Goal: Find specific page/section: Find specific page/section

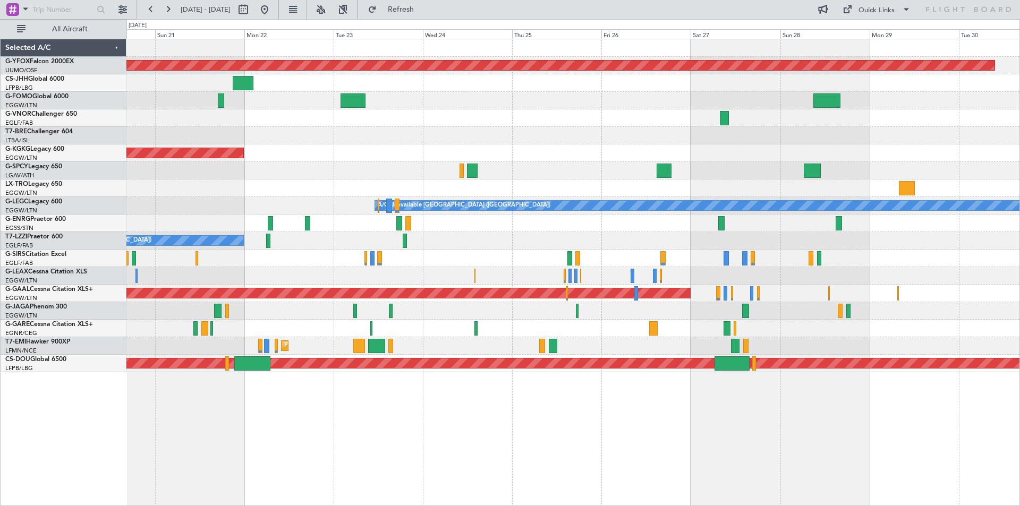
click at [73, 207] on div "AOG Maint Ostafyevo Owner AOG Maint [GEOGRAPHIC_DATA] ([GEOGRAPHIC_DATA]) A/C U…" at bounding box center [510, 262] width 1020 height 487
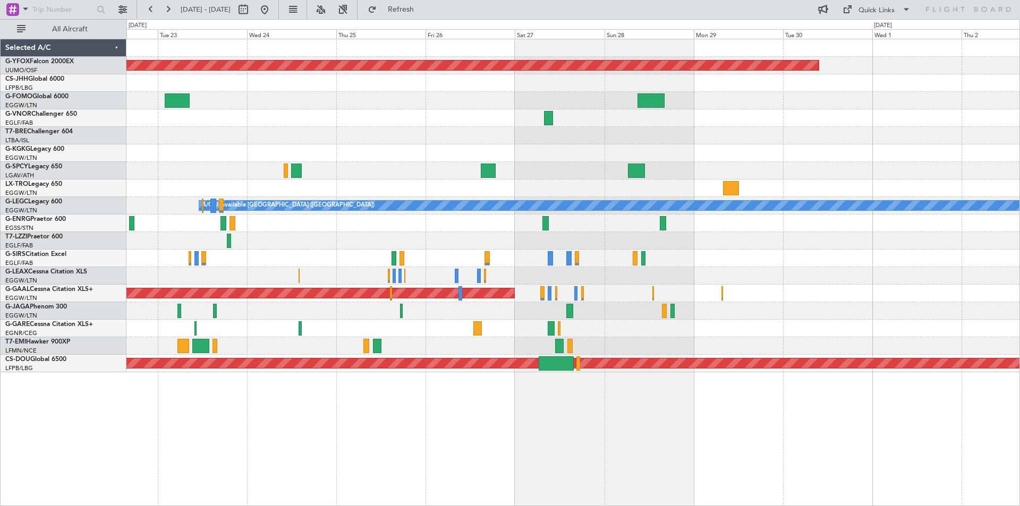
click at [76, 184] on div "AOG Maint Ostafyevo AOG Maint [GEOGRAPHIC_DATA] ([GEOGRAPHIC_DATA]) A/C Unavail…" at bounding box center [510, 262] width 1020 height 487
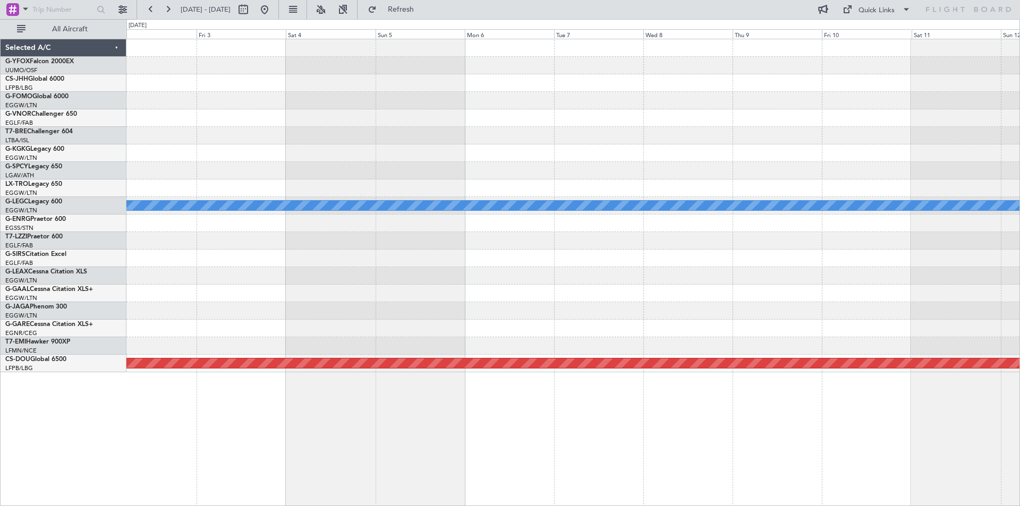
click at [190, 172] on div at bounding box center [572, 171] width 893 height 18
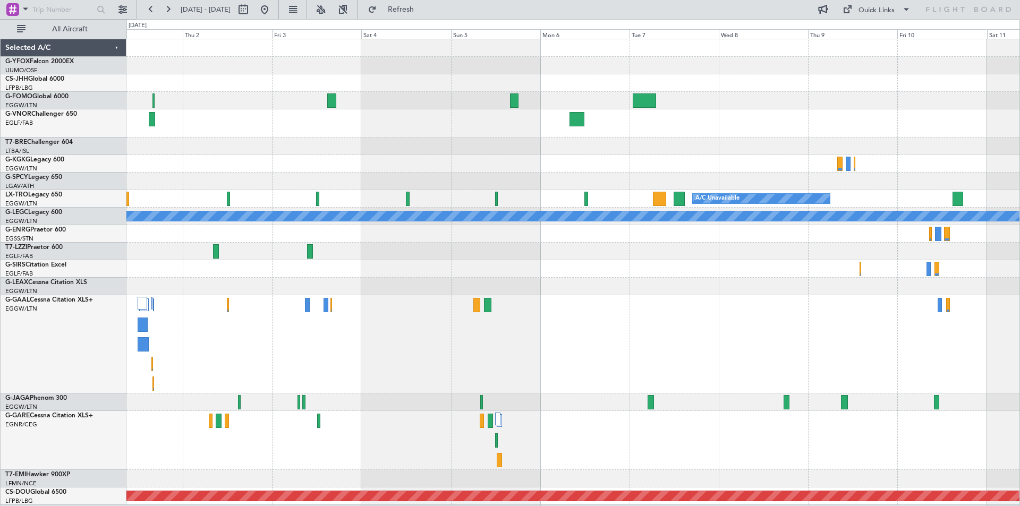
click at [878, 233] on div at bounding box center [572, 234] width 893 height 18
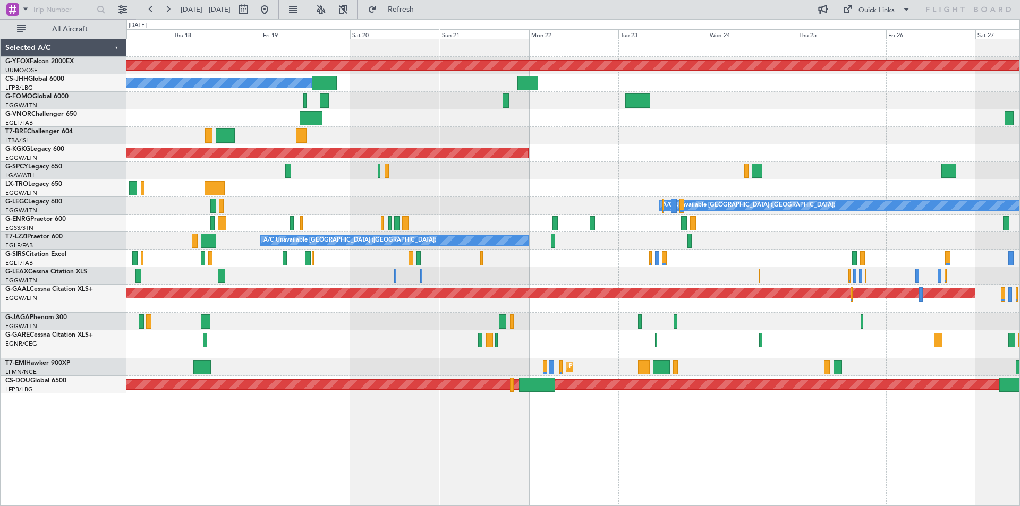
click at [627, 221] on div at bounding box center [572, 224] width 893 height 18
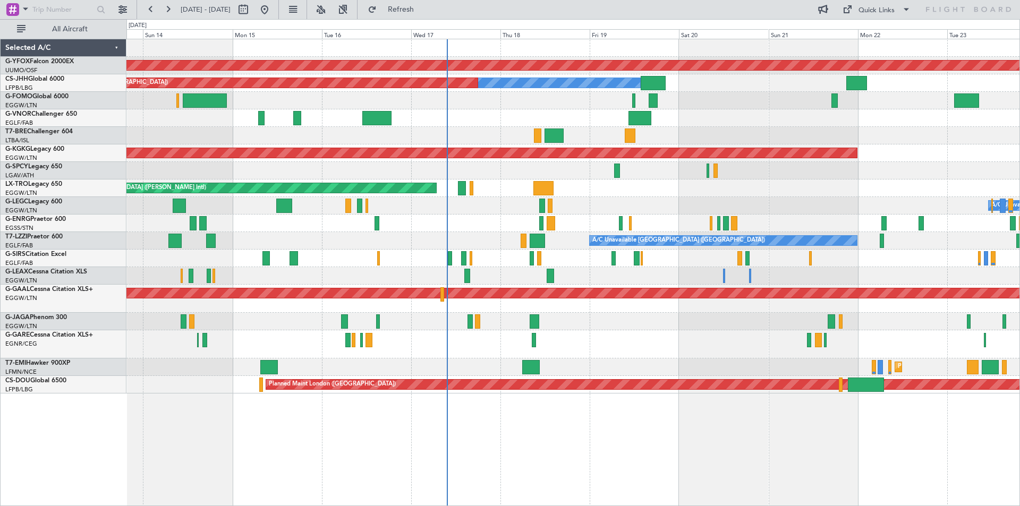
click at [761, 272] on div "AOG Maint Ostafyevo Owner Planned Maint [GEOGRAPHIC_DATA] ([GEOGRAPHIC_DATA]) P…" at bounding box center [572, 216] width 893 height 354
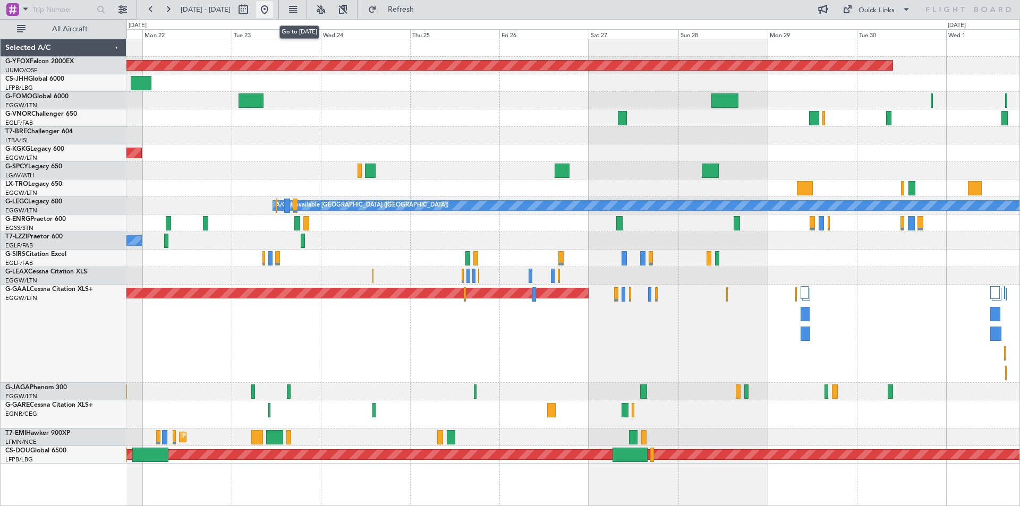
click at [273, 5] on button at bounding box center [264, 9] width 17 height 17
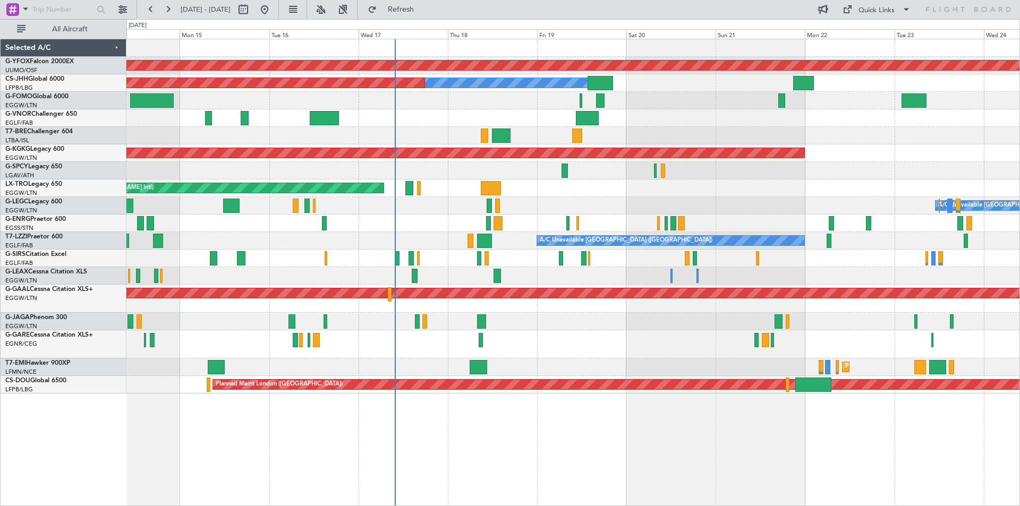
click at [661, 233] on div "A/C Unavailable [GEOGRAPHIC_DATA] ([GEOGRAPHIC_DATA])" at bounding box center [572, 241] width 893 height 18
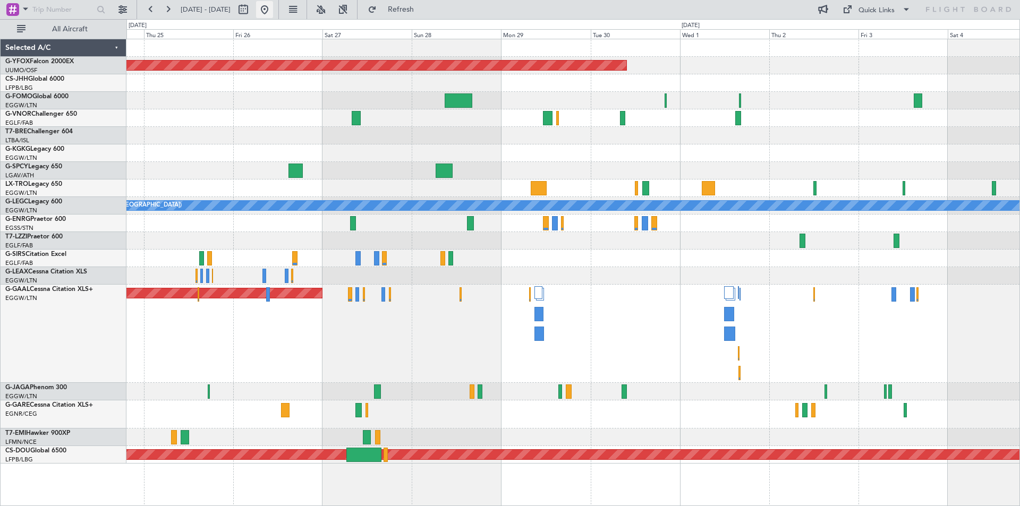
click at [273, 9] on button at bounding box center [264, 9] width 17 height 17
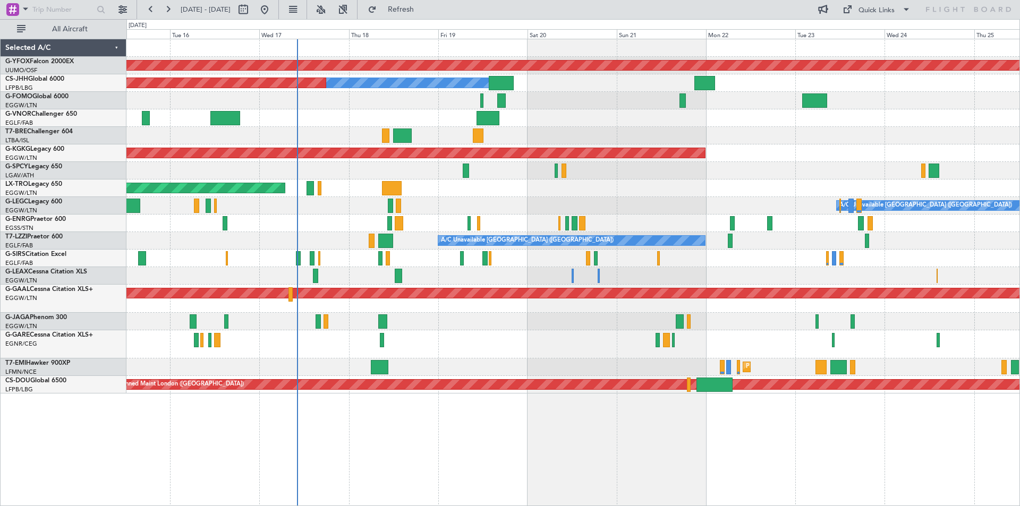
click at [518, 174] on div at bounding box center [572, 171] width 893 height 18
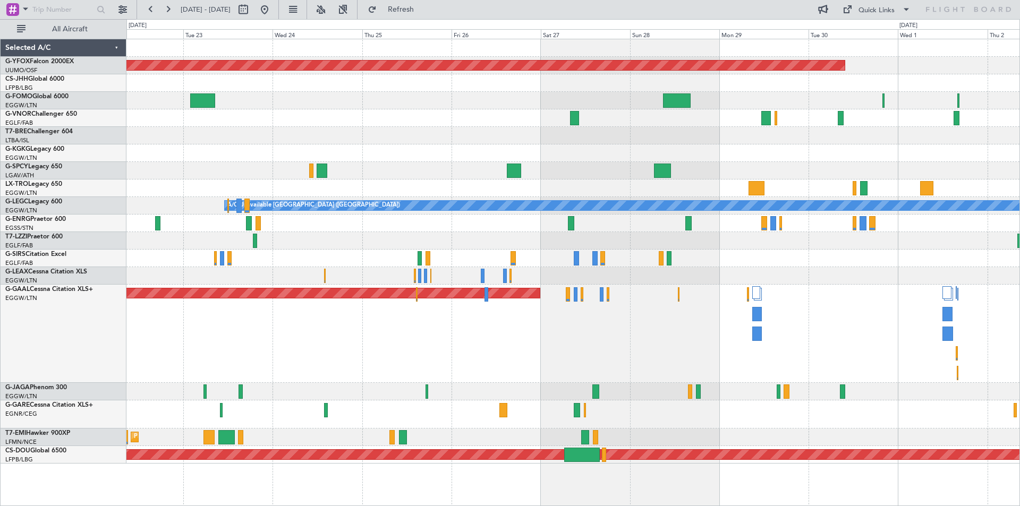
click at [492, 159] on div "AOG Maint [GEOGRAPHIC_DATA] (Ataturk)" at bounding box center [572, 154] width 893 height 18
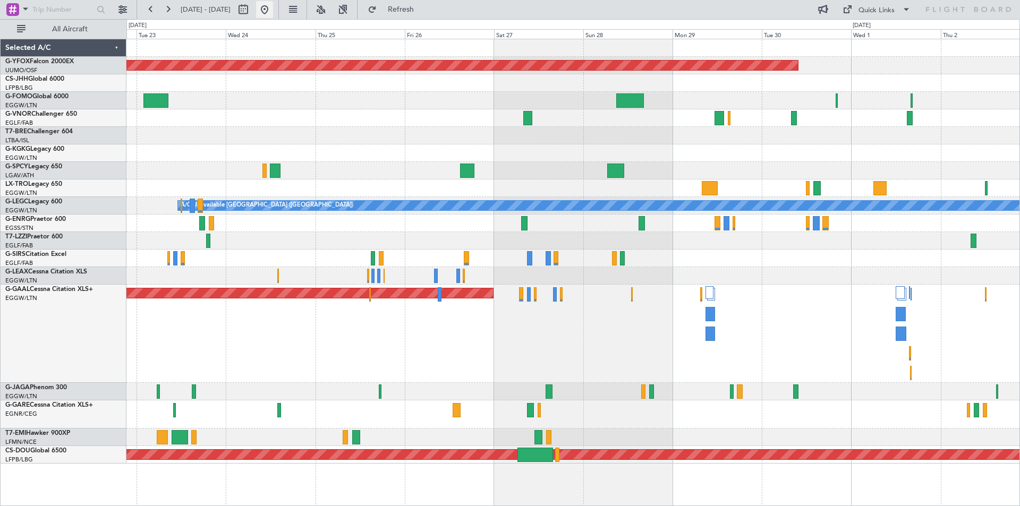
click at [273, 12] on button at bounding box center [264, 9] width 17 height 17
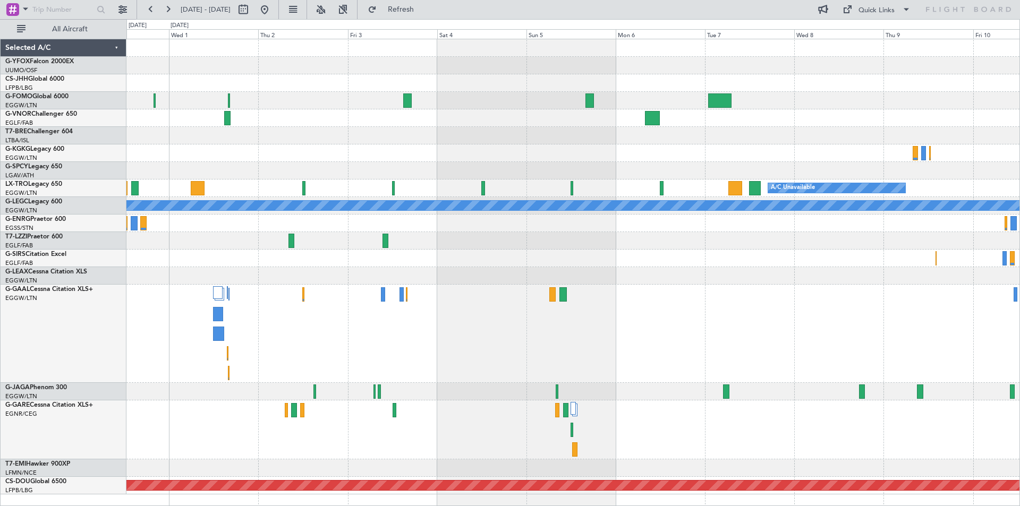
click at [486, 168] on div "AOG Maint Ostafyevo A/C Unavailable A/C Unavailable [GEOGRAPHIC_DATA] ([GEOGRAP…" at bounding box center [572, 266] width 893 height 455
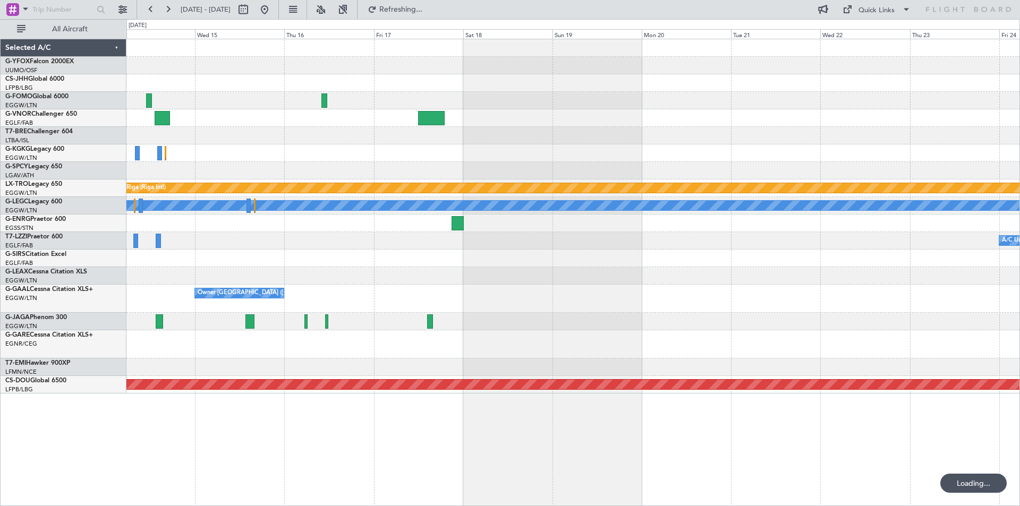
click at [259, 111] on div at bounding box center [572, 118] width 893 height 18
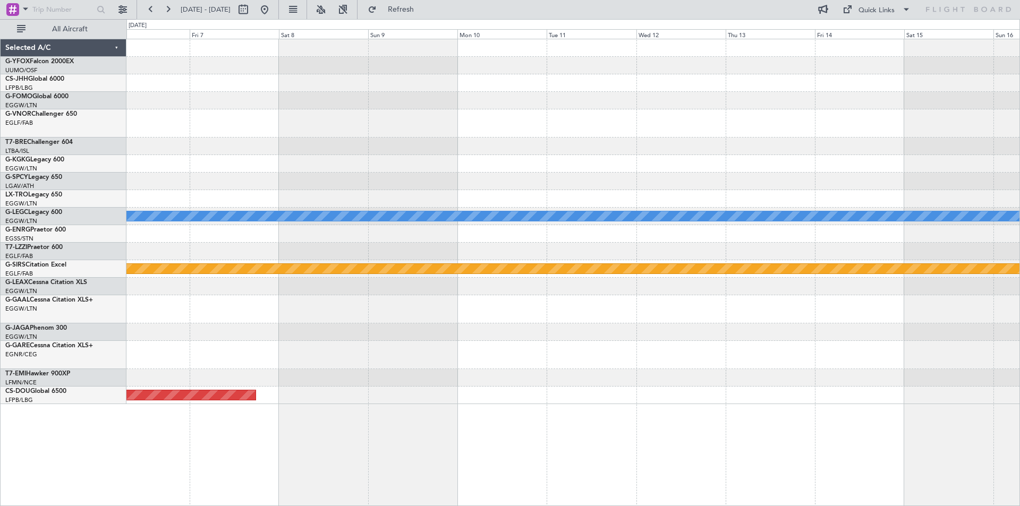
click at [0, 28] on html "[DATE] - [DATE] Refresh Quick Links All Aircraft A/C Unavailable [GEOGRAPHIC_DA…" at bounding box center [510, 253] width 1020 height 506
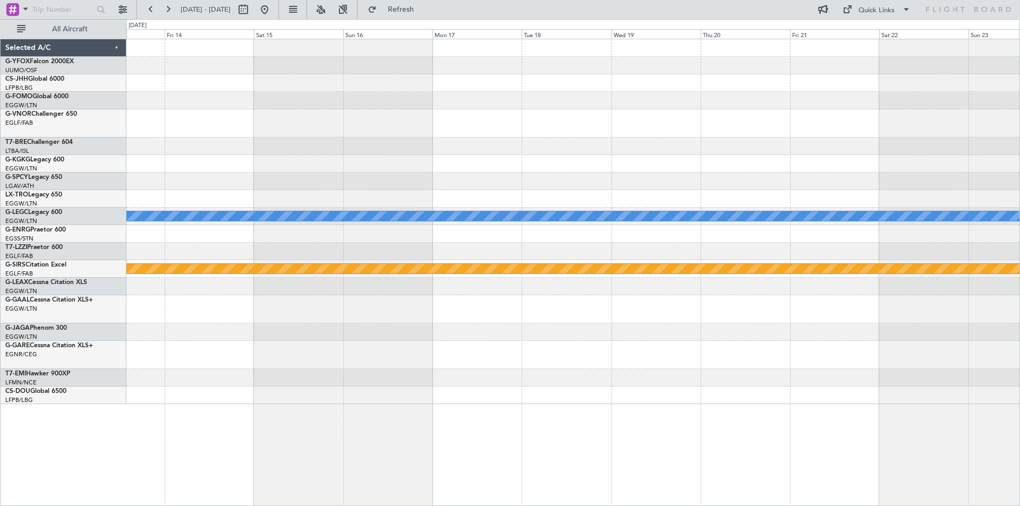
click at [134, 45] on div "A/C Unavailable [GEOGRAPHIC_DATA] ([GEOGRAPHIC_DATA]) Planned Maint [GEOGRAPHIC…" at bounding box center [572, 221] width 893 height 365
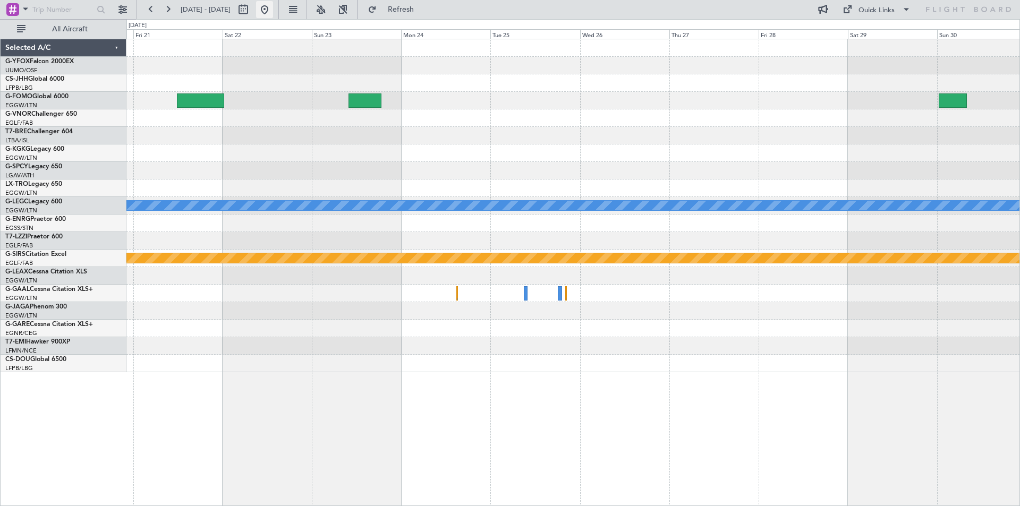
click at [273, 11] on button at bounding box center [264, 9] width 17 height 17
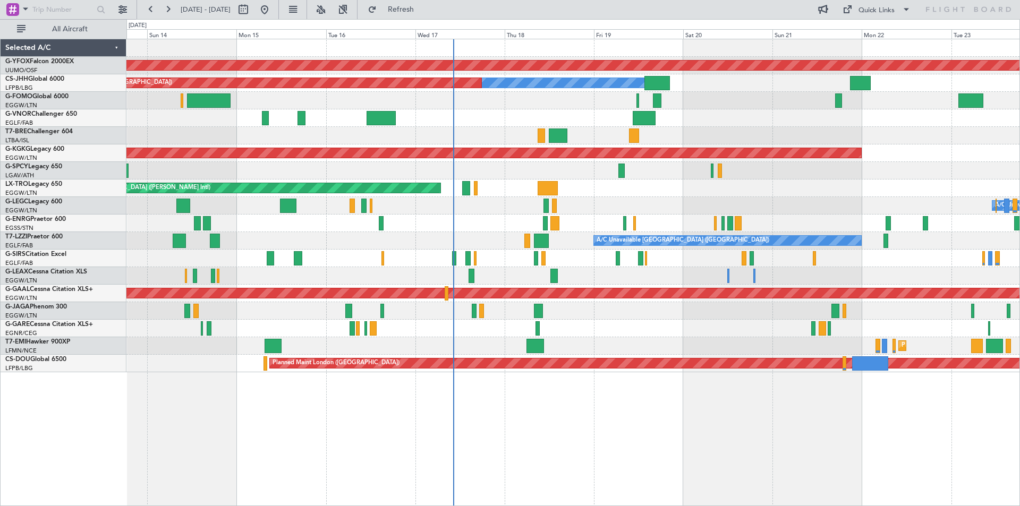
click at [547, 173] on div at bounding box center [572, 171] width 893 height 18
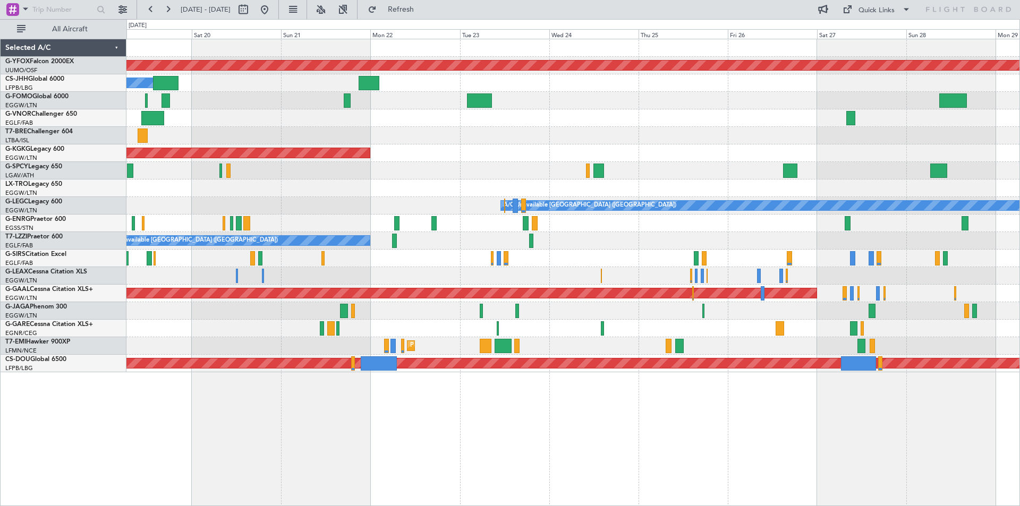
click at [361, 194] on div "AOG Maint Ostafyevo Owner Planned Maint [GEOGRAPHIC_DATA] ([GEOGRAPHIC_DATA]) A…" at bounding box center [572, 205] width 893 height 333
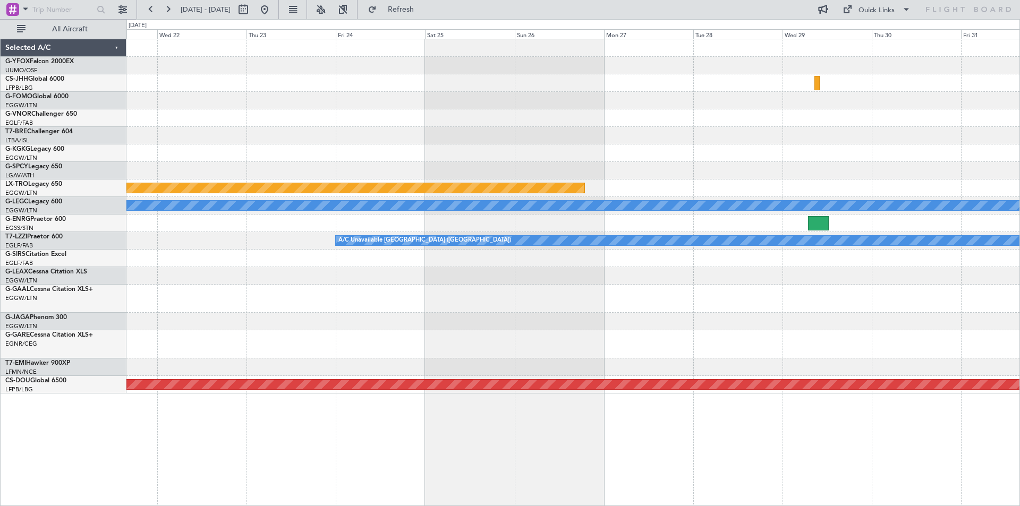
click at [0, 49] on html "[DATE] - [DATE] Refresh Quick Links All Aircraft Planned Maint [GEOGRAPHIC_DATA…" at bounding box center [510, 253] width 1020 height 506
click at [0, 87] on html "[DATE] - [DATE] Refresh Quick Links All Aircraft Planned Maint [GEOGRAPHIC_DATA…" at bounding box center [510, 253] width 1020 height 506
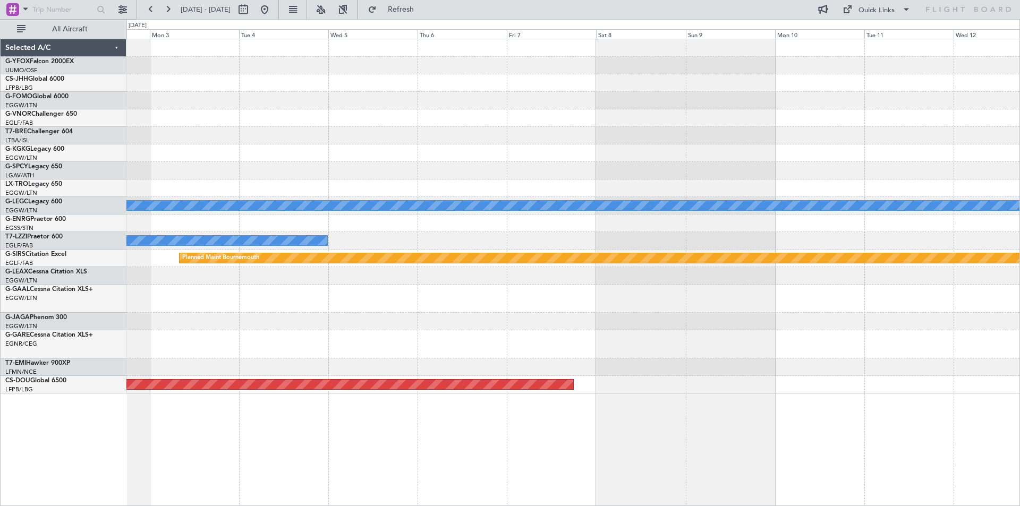
click at [0, 86] on html "[DATE] - [DATE] Refresh Quick Links All Aircraft A/C Unavailable [GEOGRAPHIC_DA…" at bounding box center [510, 253] width 1020 height 506
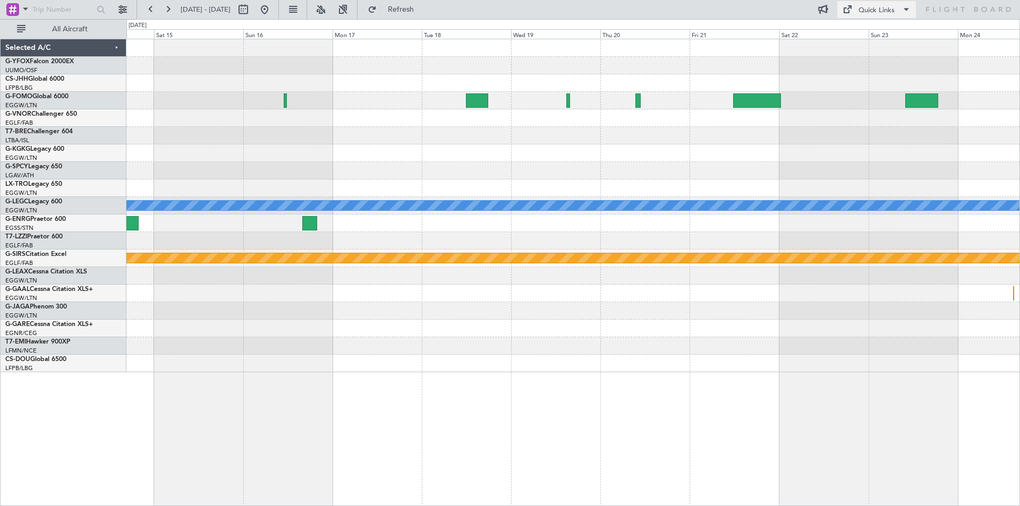
click at [863, 15] on div "Quick Links" at bounding box center [877, 10] width 36 height 11
click at [867, 33] on button "Trip Builder" at bounding box center [877, 35] width 80 height 26
click at [273, 8] on button at bounding box center [264, 9] width 17 height 17
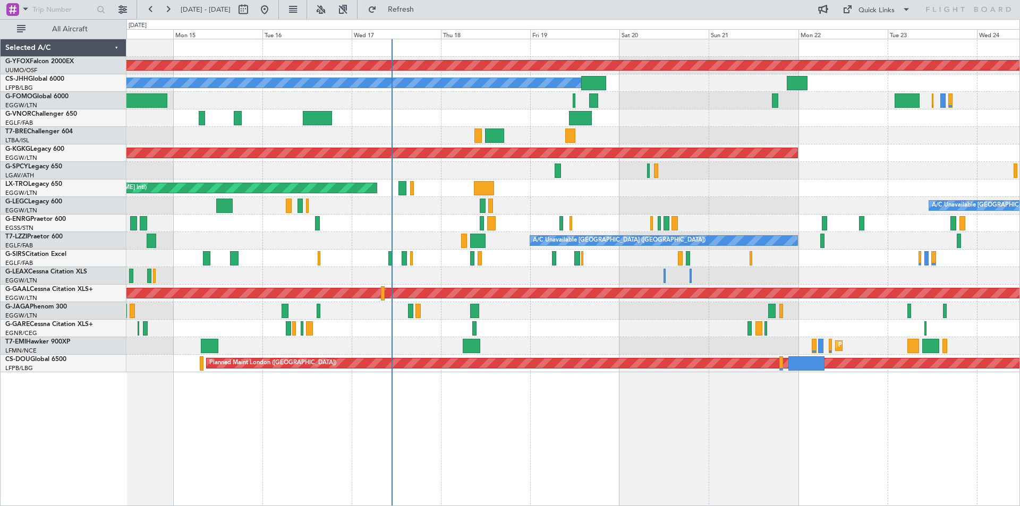
click at [647, 276] on div at bounding box center [572, 276] width 893 height 18
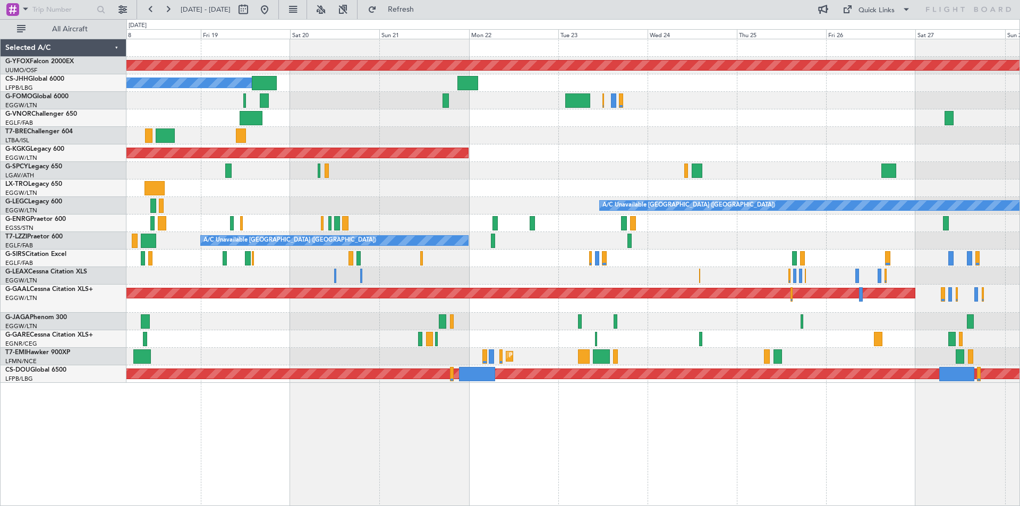
click at [481, 140] on div at bounding box center [572, 136] width 893 height 18
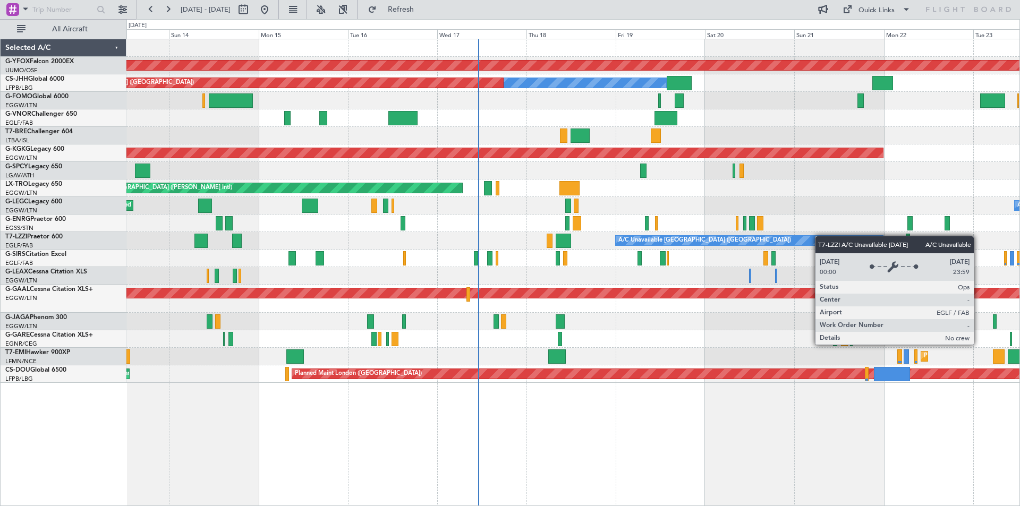
click at [858, 243] on div "AOG Maint Ostafyevo Owner Planned Maint [GEOGRAPHIC_DATA] ([GEOGRAPHIC_DATA]) P…" at bounding box center [572, 211] width 893 height 344
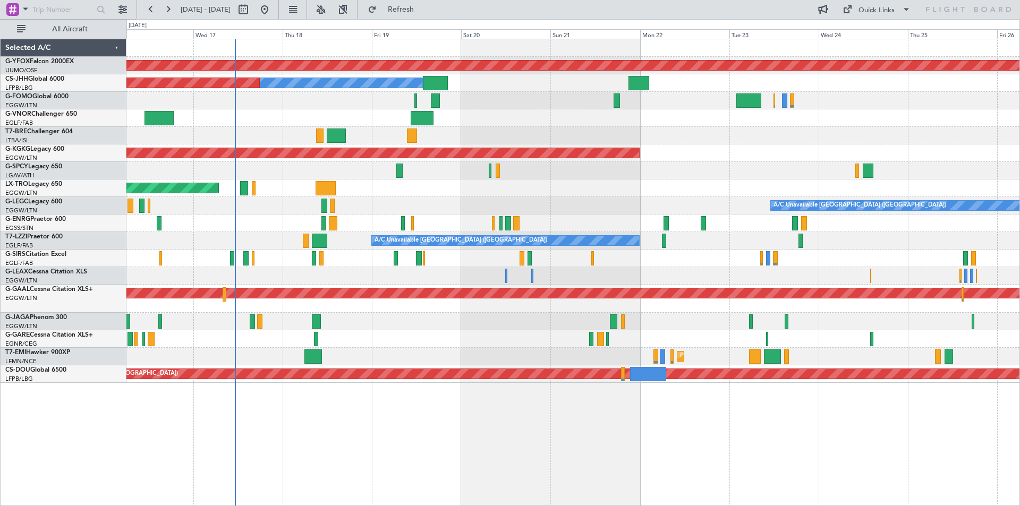
click at [309, 107] on div "AOG Maint Ostafyevo Owner Planned Maint [GEOGRAPHIC_DATA] ([GEOGRAPHIC_DATA]) A…" at bounding box center [572, 211] width 893 height 344
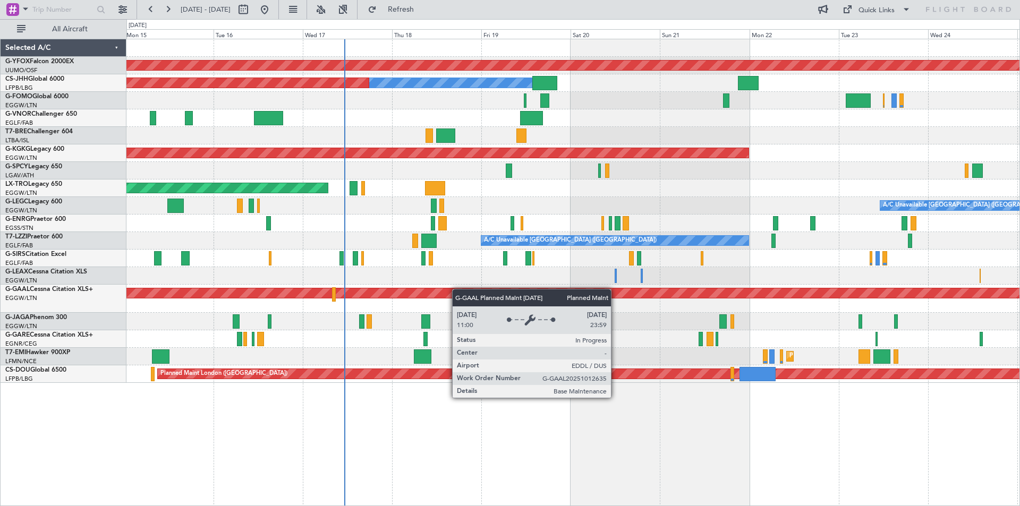
click at [482, 292] on div "AOG Maint Ostafyevo Owner Planned Maint [GEOGRAPHIC_DATA] ([GEOGRAPHIC_DATA]) A…" at bounding box center [572, 211] width 893 height 344
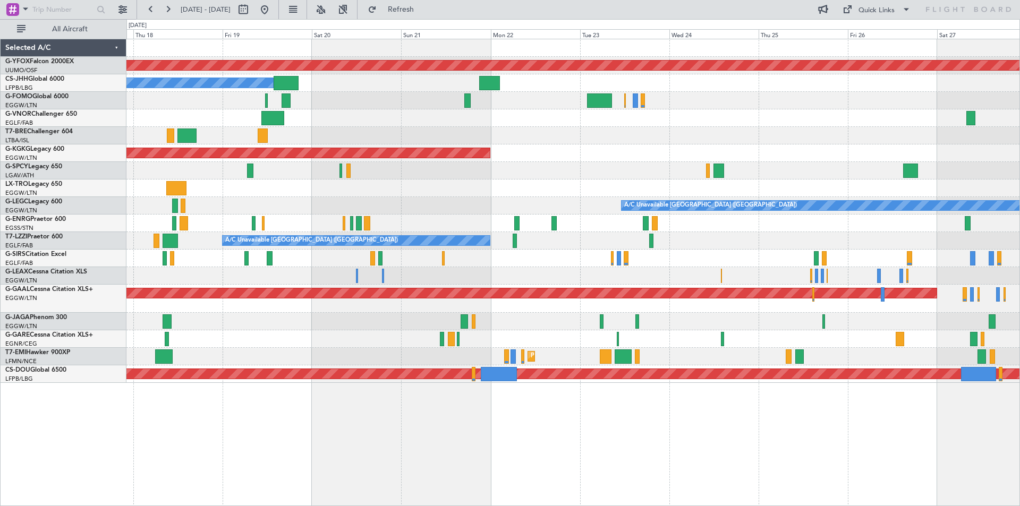
click at [579, 282] on div at bounding box center [572, 276] width 893 height 18
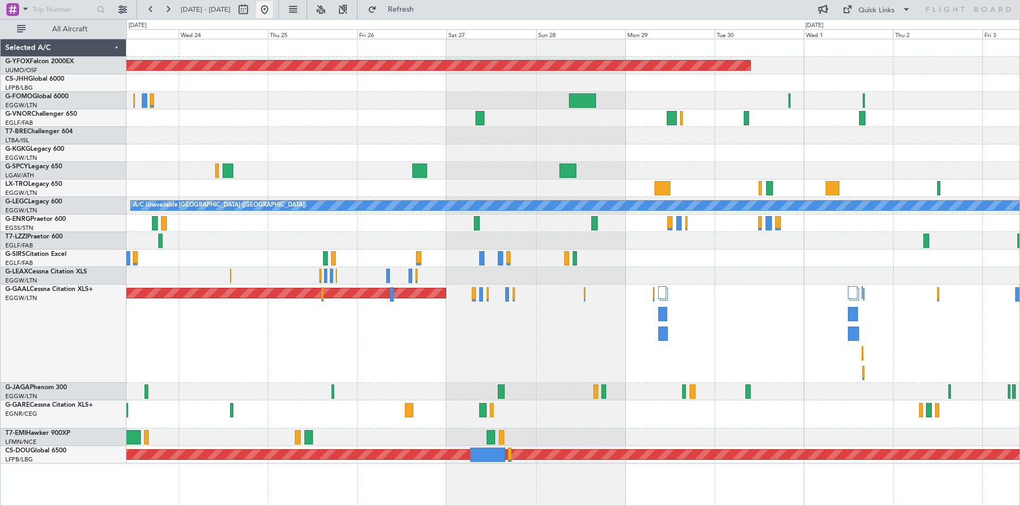
click at [273, 6] on button at bounding box center [264, 9] width 17 height 17
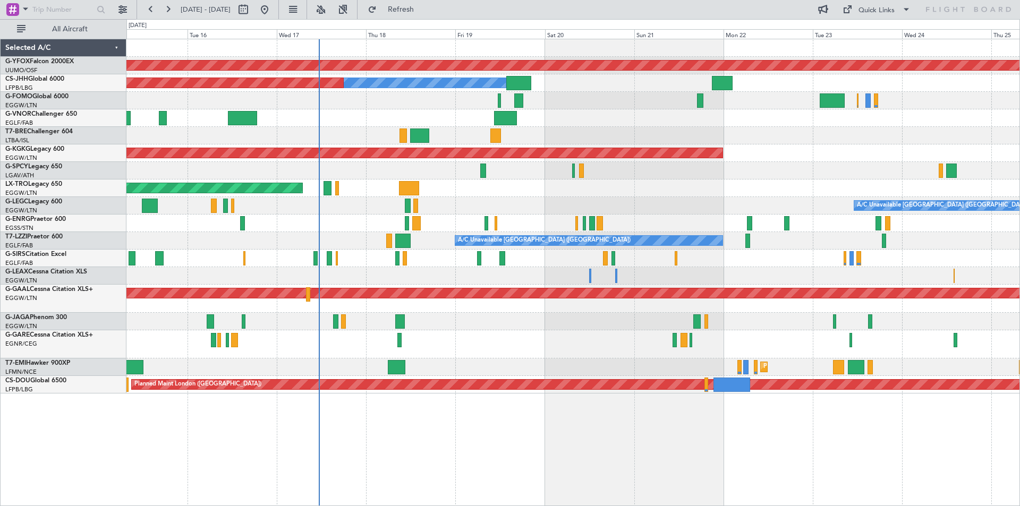
click at [618, 171] on div "AOG Maint Ostafyevo Owner Planned Maint Paris (Le Bourget) AOG Maint Istanbul (…" at bounding box center [572, 216] width 893 height 354
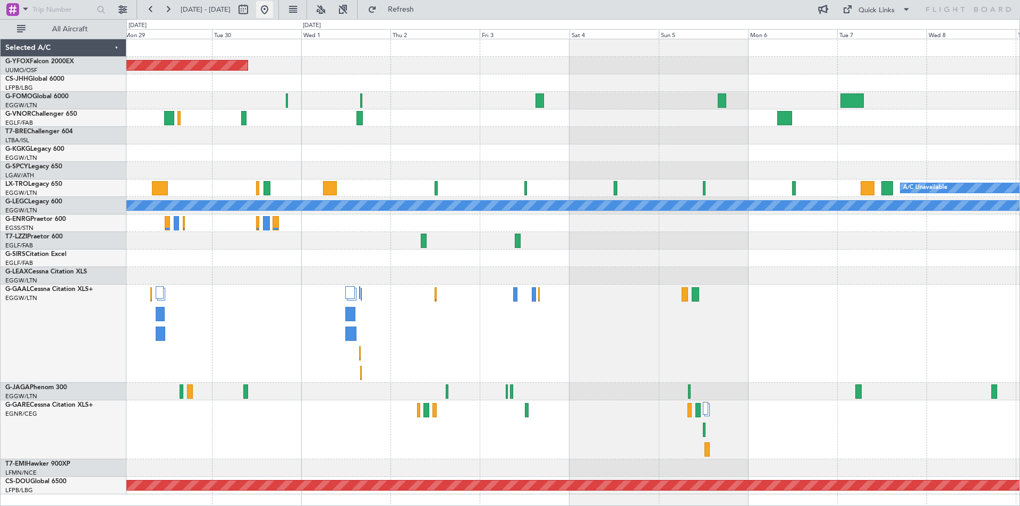
click at [273, 6] on button at bounding box center [264, 9] width 17 height 17
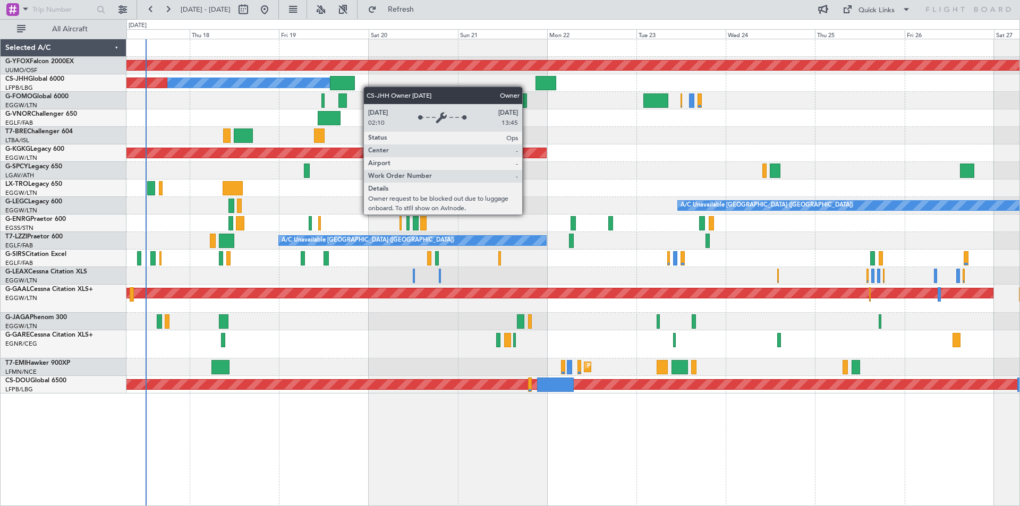
click at [286, 77] on div "AOG Maint Ostafyevo Owner Planned Maint Paris (Le Bourget) AOG Maint Istanbul (…" at bounding box center [572, 216] width 893 height 354
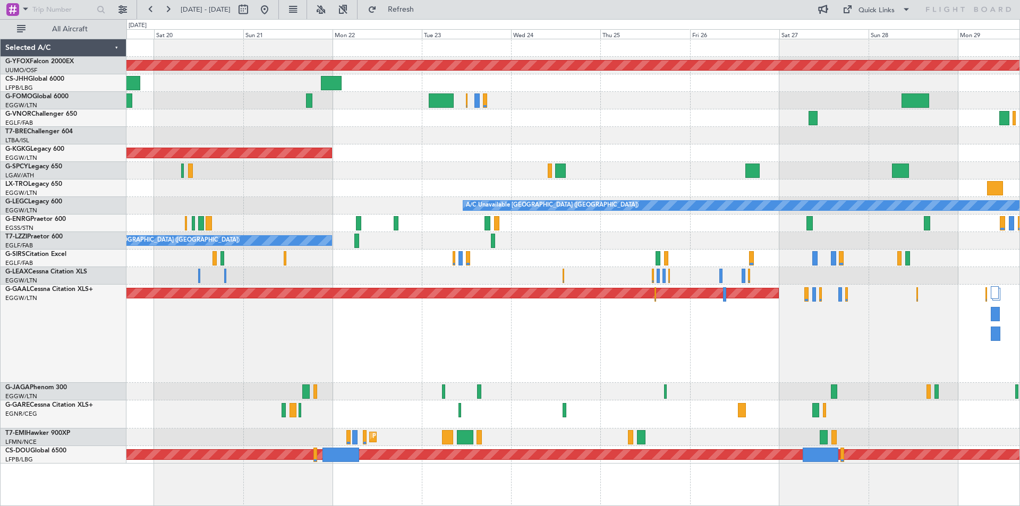
click at [748, 265] on div "AOG Maint Ostafyevo Owner Planned Maint Paris (Le Bourget) AOG Maint Istanbul (…" at bounding box center [572, 251] width 893 height 425
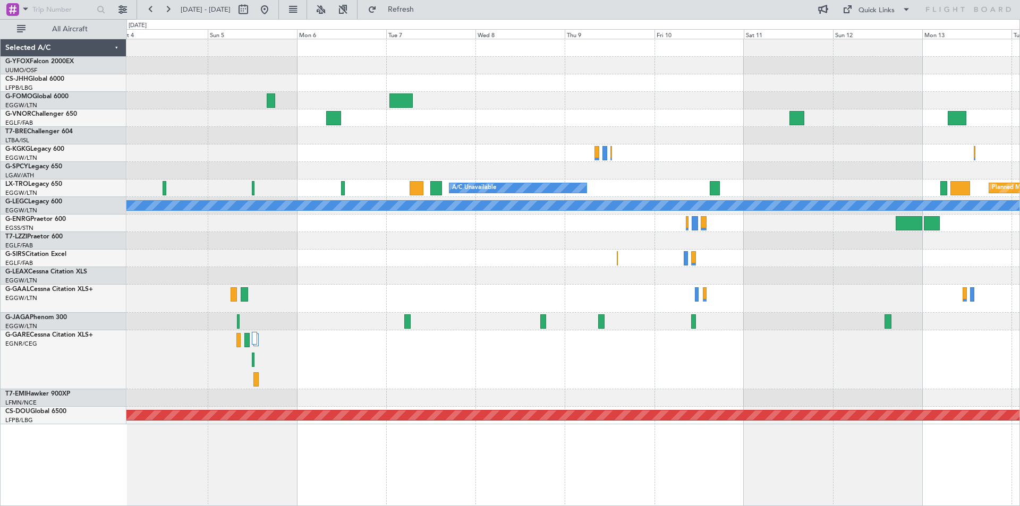
click at [681, 225] on div at bounding box center [572, 224] width 893 height 18
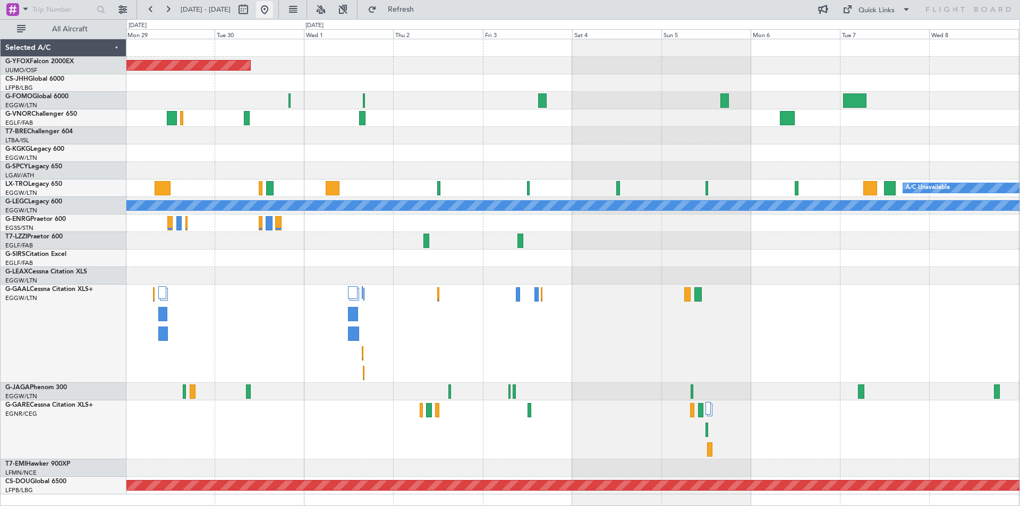
click at [273, 8] on button at bounding box center [264, 9] width 17 height 17
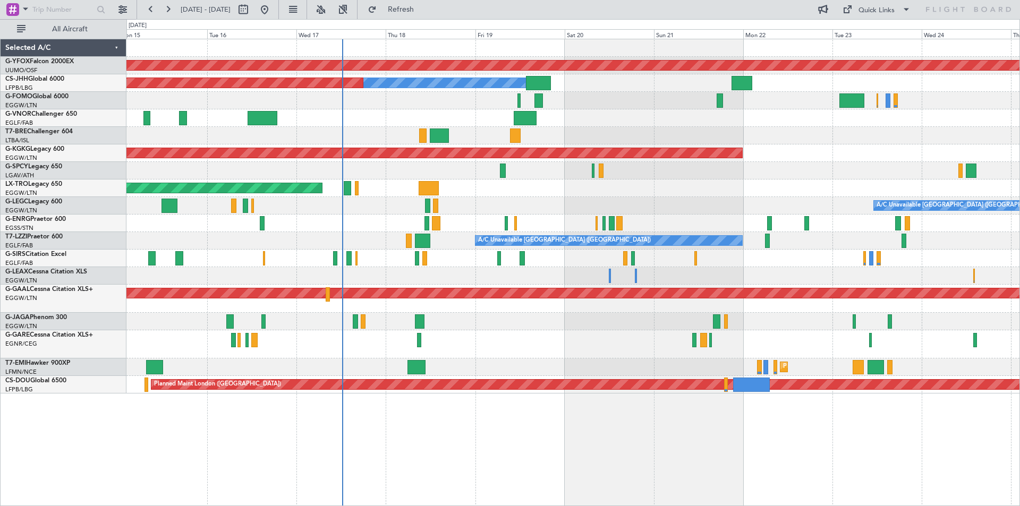
click at [465, 270] on div at bounding box center [572, 276] width 893 height 18
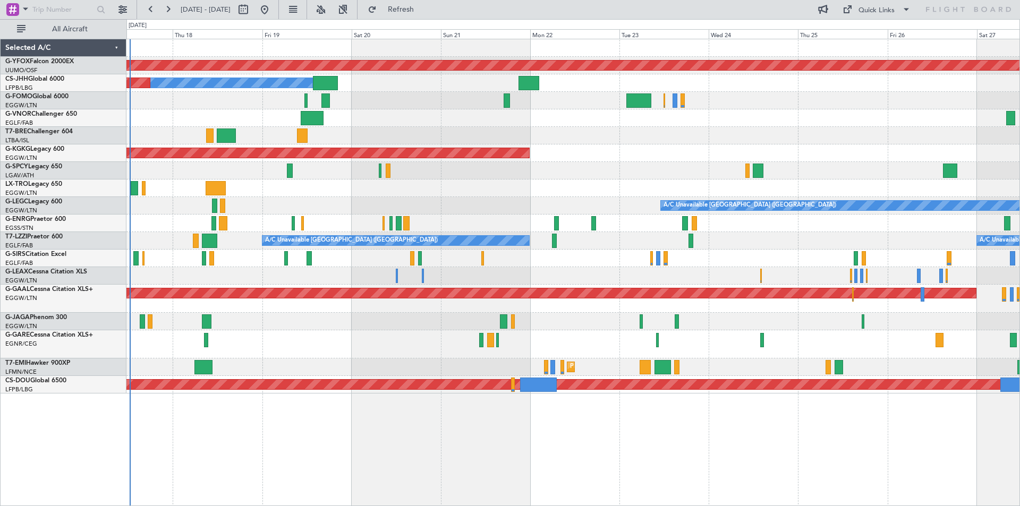
click at [542, 262] on div at bounding box center [572, 259] width 893 height 18
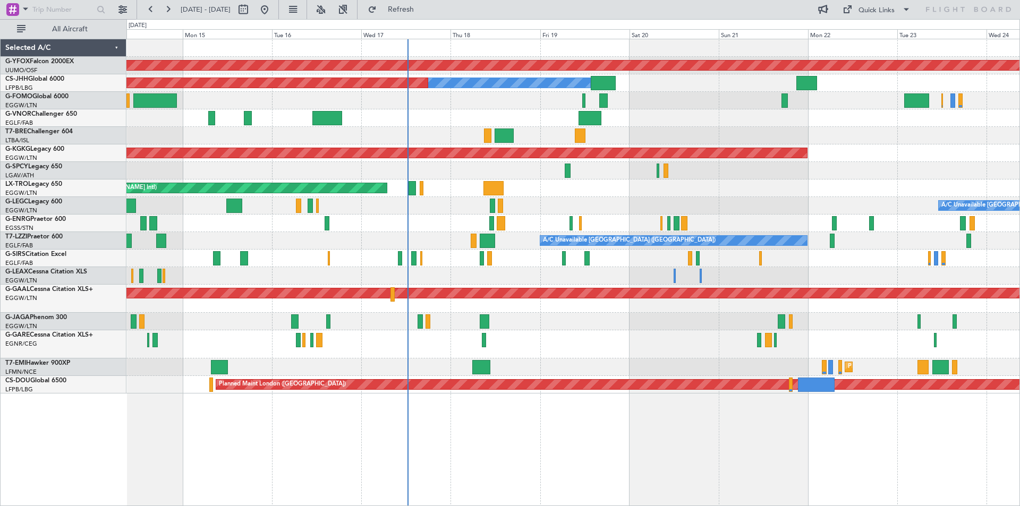
click at [828, 196] on div "AOG Maint Ostafyevo Owner Planned Maint Paris (Le Bourget) AOG Maint Istanbul (…" at bounding box center [572, 216] width 893 height 354
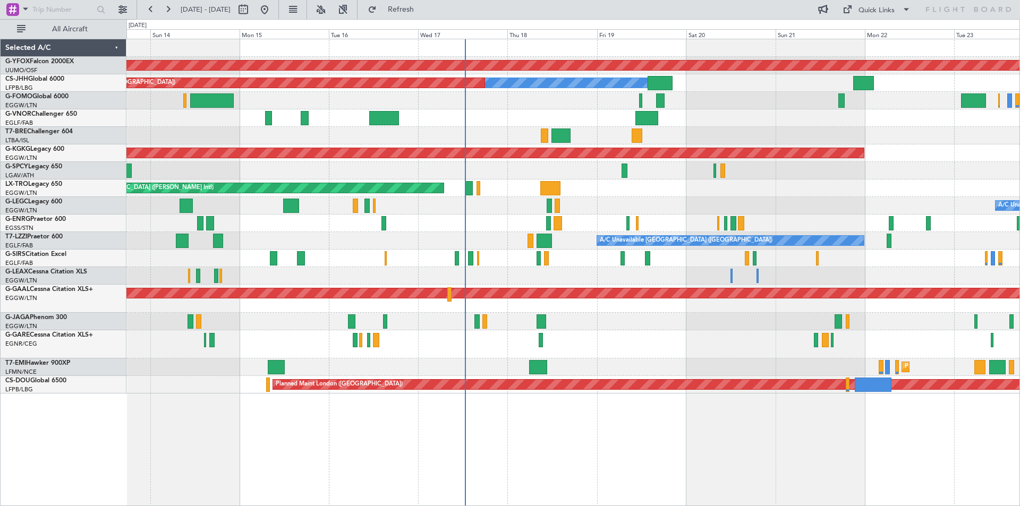
click at [645, 262] on div "Planned Maint [GEOGRAPHIC_DATA] ([GEOGRAPHIC_DATA])" at bounding box center [572, 259] width 893 height 18
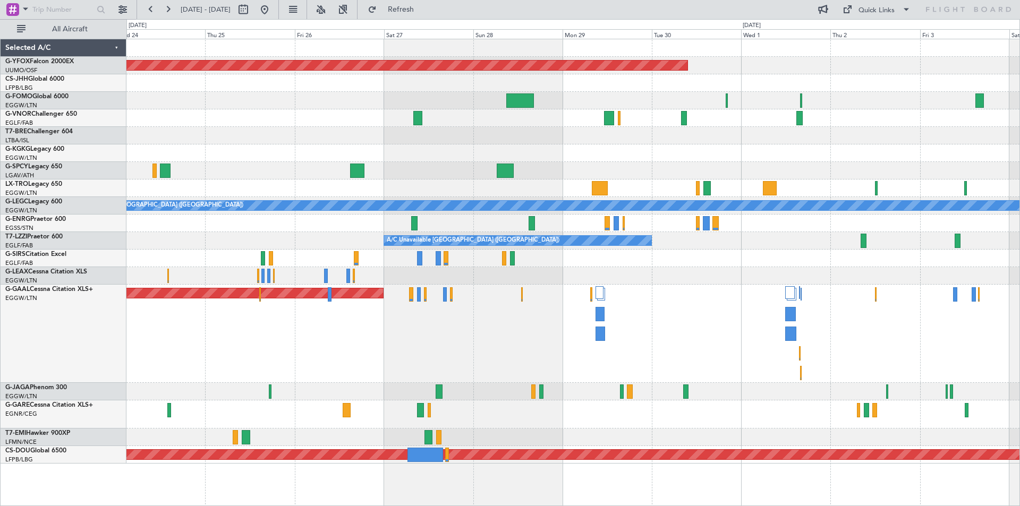
click at [406, 167] on div at bounding box center [572, 171] width 893 height 18
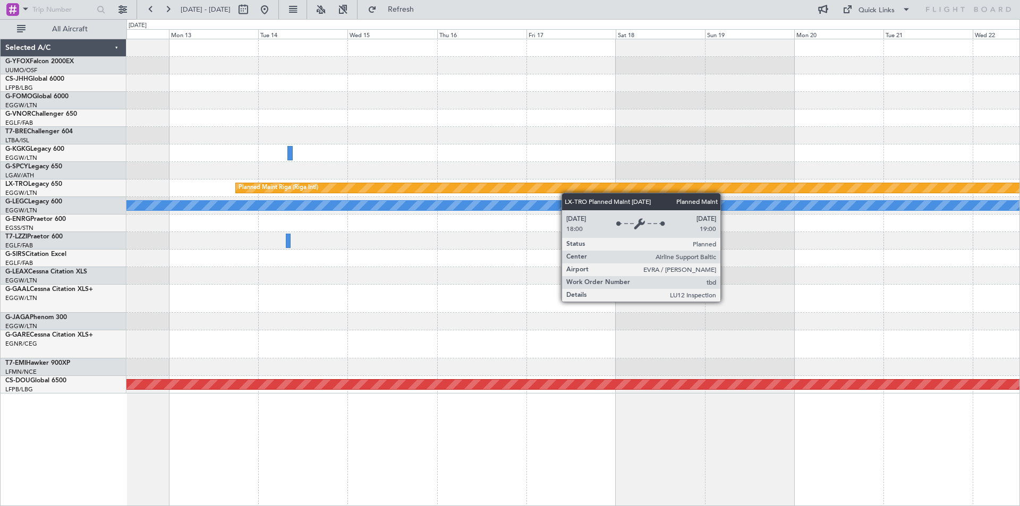
click at [520, 192] on div "Planned Maint Riga (Riga Intl) A/C Unavailable London (Luton) A/C Unavailable L…" at bounding box center [572, 216] width 893 height 354
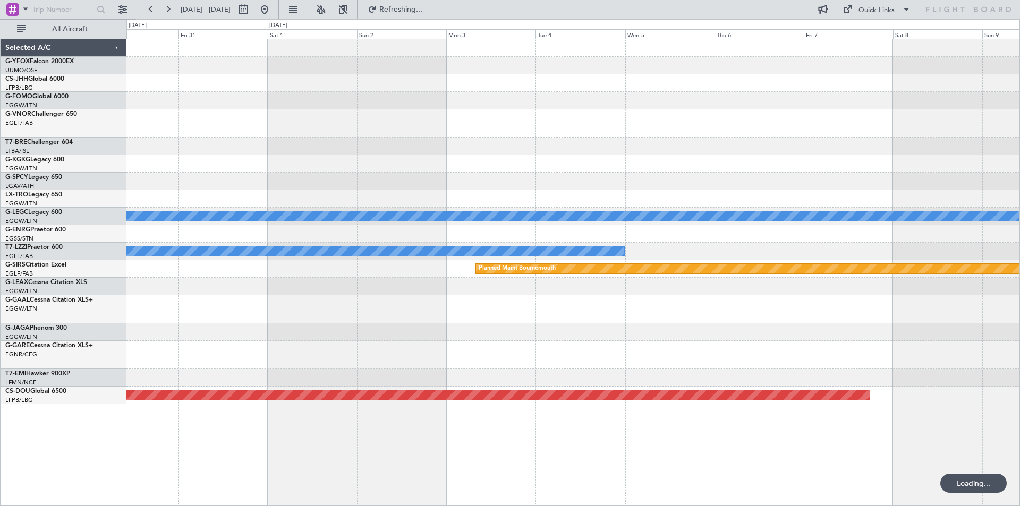
click at [0, 31] on html "27 Oct 2025 - 06 Nov 2025 Refreshing... Quick Links All Aircraft A/C Unavailabl…" at bounding box center [510, 253] width 1020 height 506
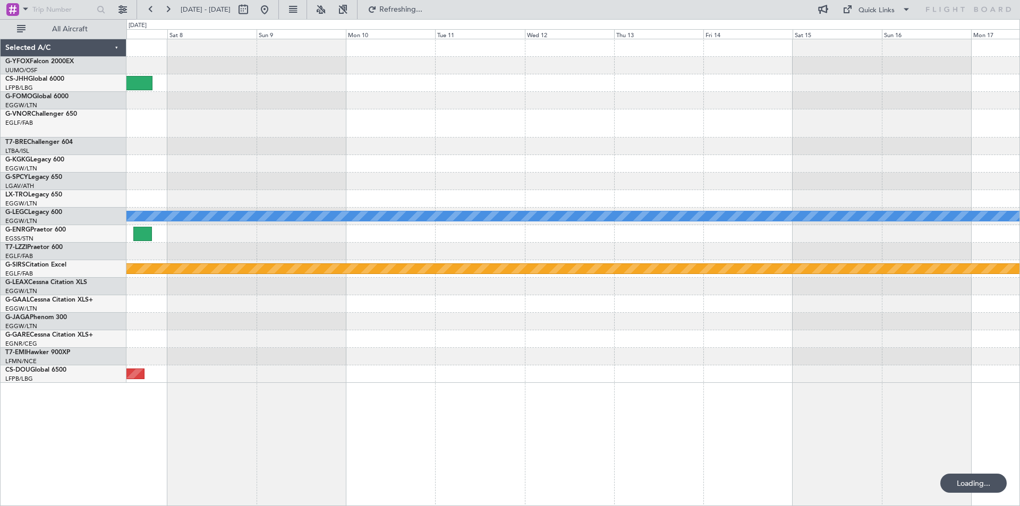
click at [179, 58] on div "A/C Unavailable London (Luton) Planned Maint Bournemouth Planned Maint Bournemo…" at bounding box center [572, 211] width 893 height 344
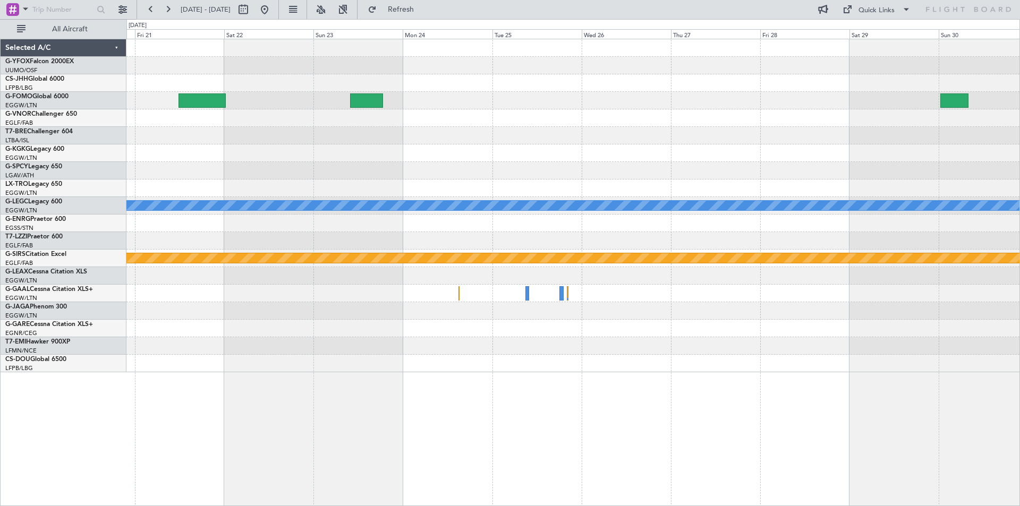
click at [469, 117] on div "A/C Unavailable London (Luton) Planned Maint Bournemouth" at bounding box center [572, 205] width 893 height 333
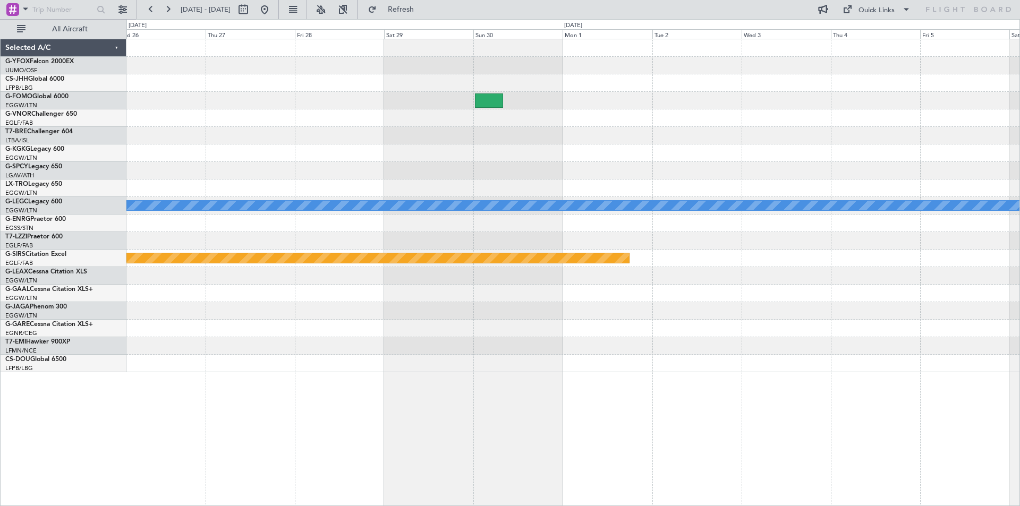
click at [168, 83] on div "A/C Unavailable London (Luton) Planned Maint Bournemouth" at bounding box center [572, 205] width 893 height 333
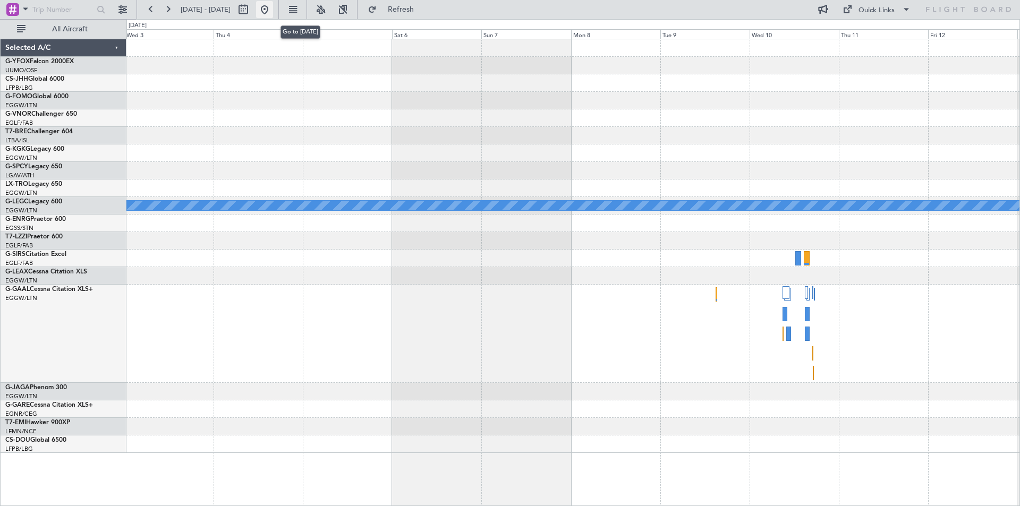
click at [273, 12] on button at bounding box center [264, 9] width 17 height 17
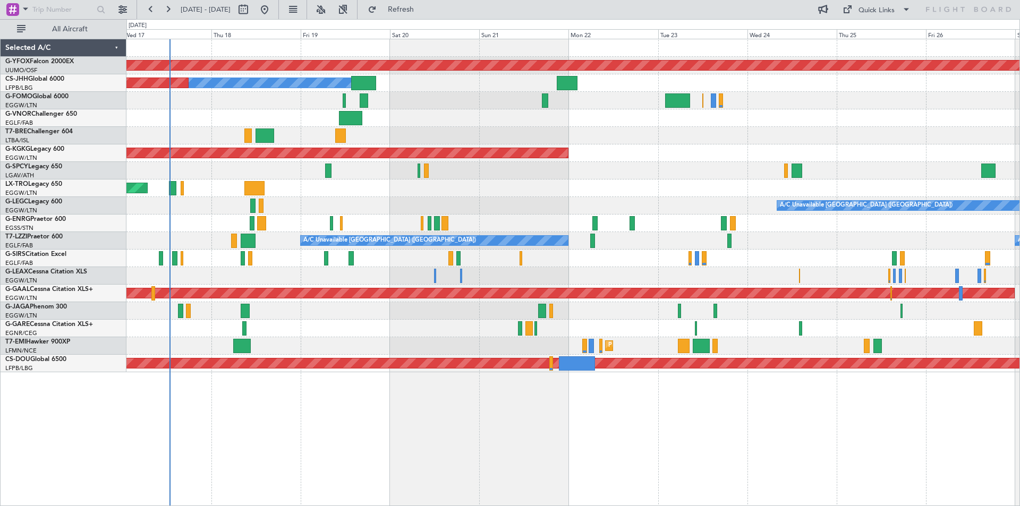
click at [378, 176] on div at bounding box center [572, 171] width 893 height 18
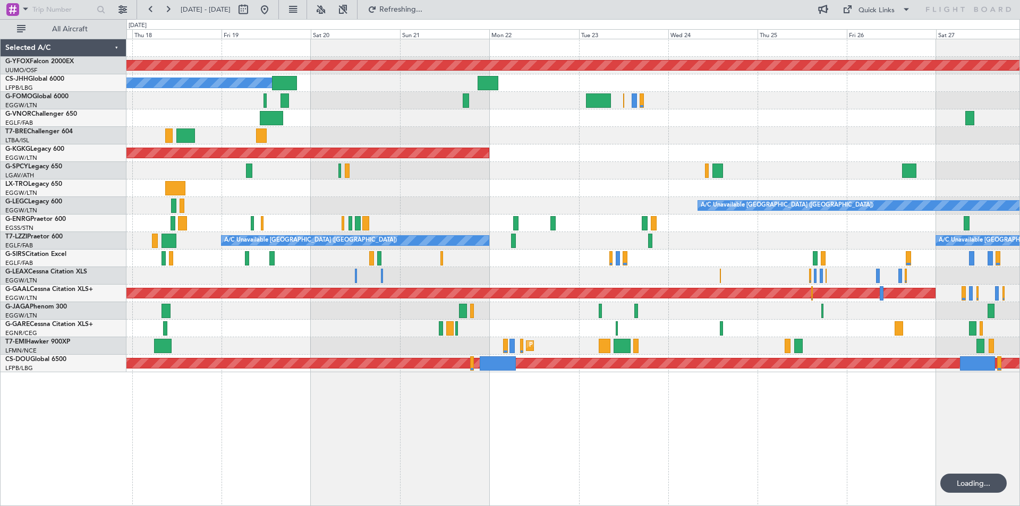
click at [516, 150] on div "AOG Maint [GEOGRAPHIC_DATA] (Ataturk)" at bounding box center [572, 154] width 893 height 18
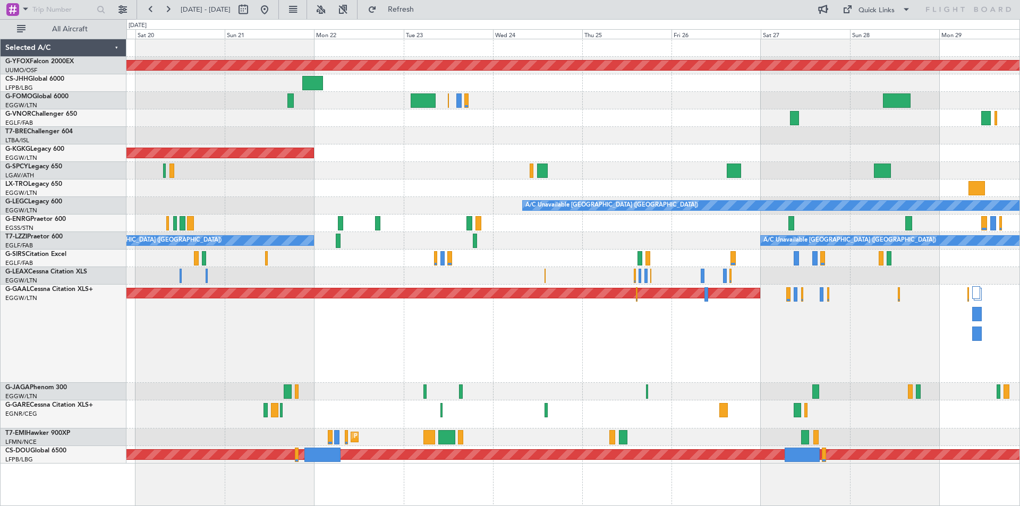
click at [697, 154] on div "AOG Maint [GEOGRAPHIC_DATA] (Ataturk)" at bounding box center [572, 154] width 893 height 18
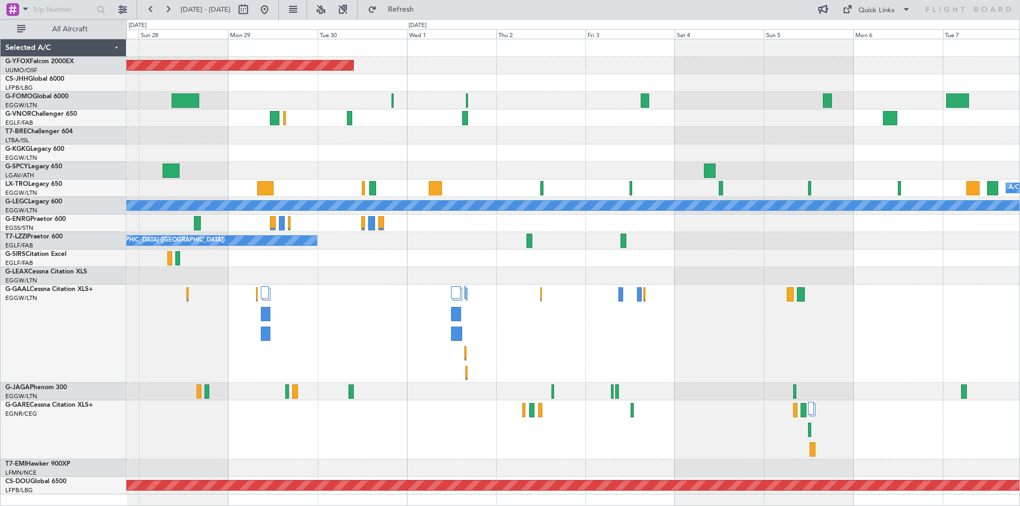
click at [203, 170] on div at bounding box center [572, 171] width 893 height 18
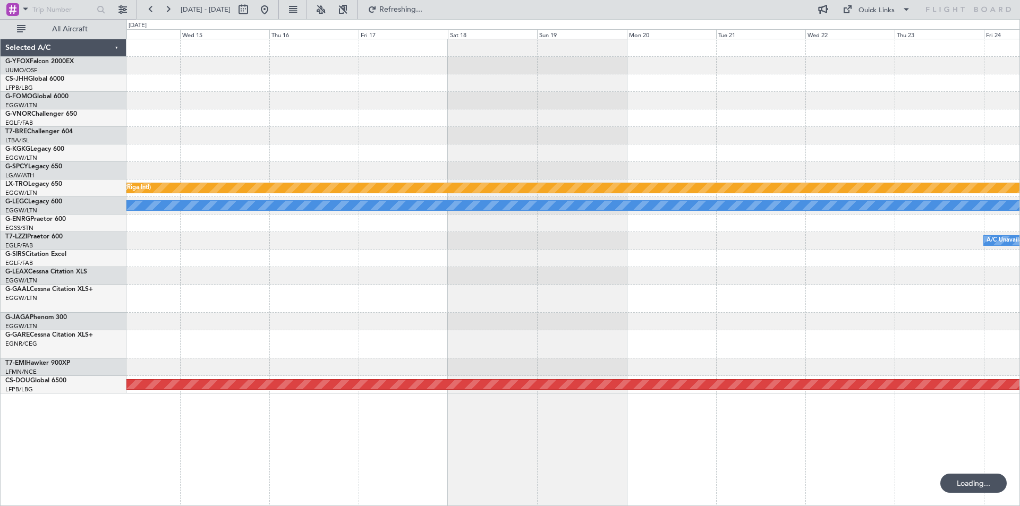
click at [124, 171] on div "Planned Maint Riga (Riga Intl) A/C Unavailable London (Luton) A/C Unavailable L…" at bounding box center [510, 262] width 1020 height 487
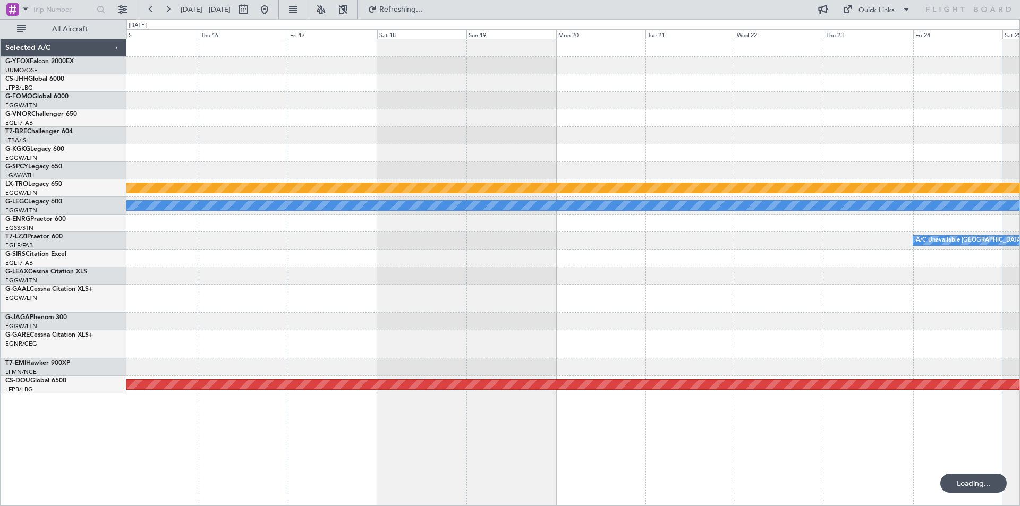
click at [55, 173] on div "Planned Maint Riga (Riga Intl) A/C Unavailable London (Luton) A/C Unavailable L…" at bounding box center [510, 262] width 1020 height 487
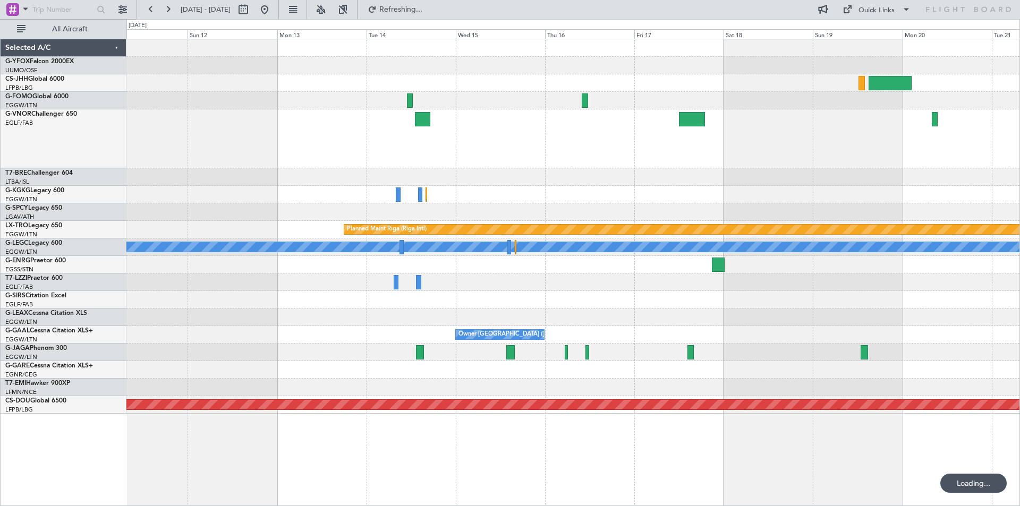
click at [999, 163] on div at bounding box center [572, 138] width 893 height 59
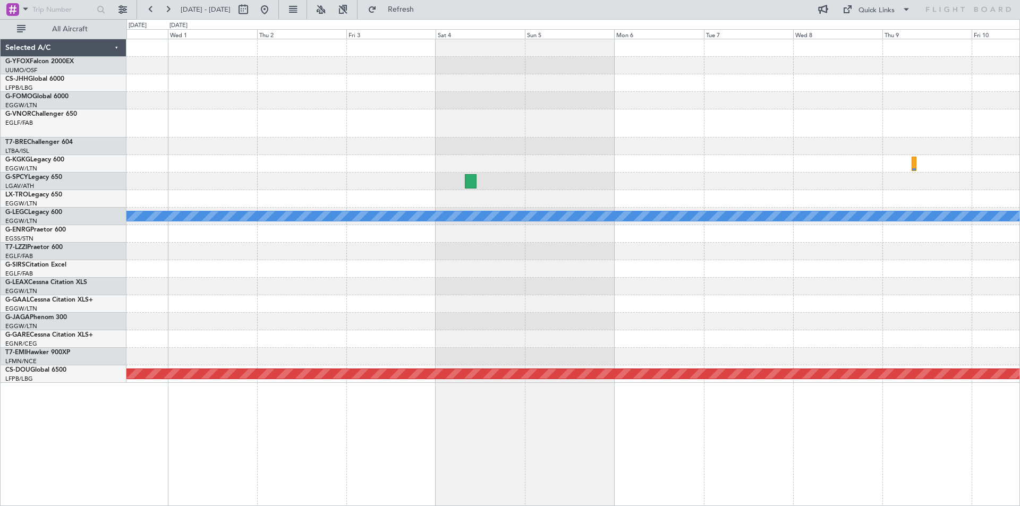
click at [602, 176] on div at bounding box center [572, 182] width 893 height 18
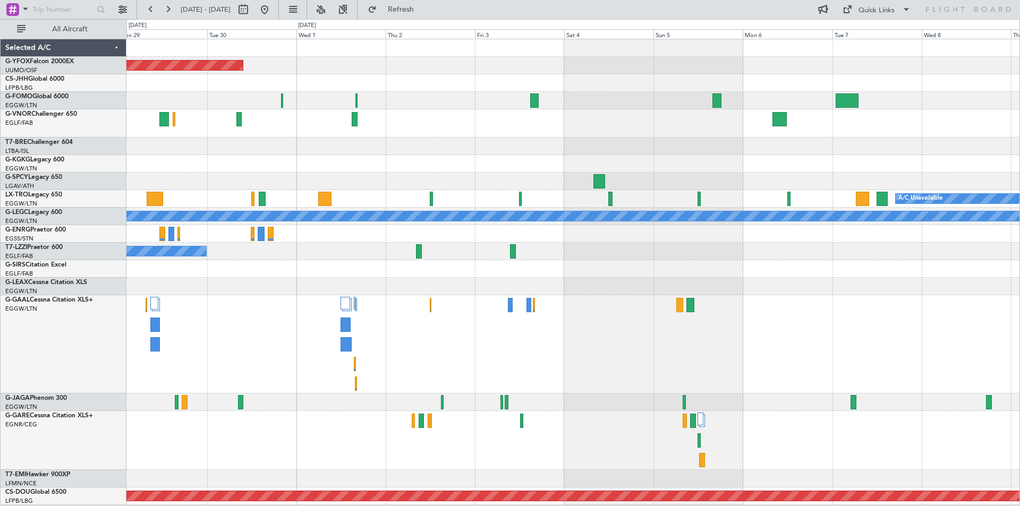
click at [938, 179] on div "AOG Maint Ostafyevo A/C Unavailable A/C Unavailable London (Luton) A/C Unavaila…" at bounding box center [572, 272] width 893 height 466
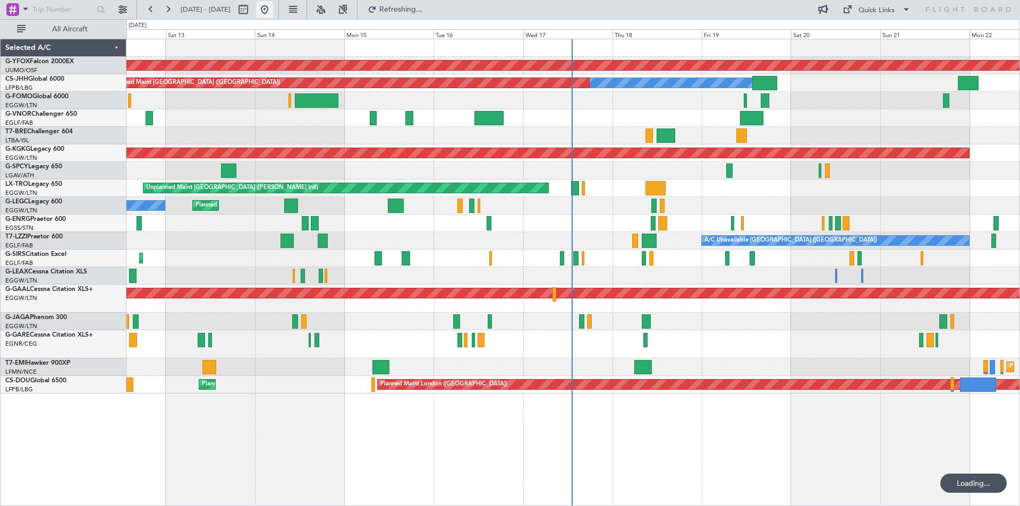
click at [273, 5] on button at bounding box center [264, 9] width 17 height 17
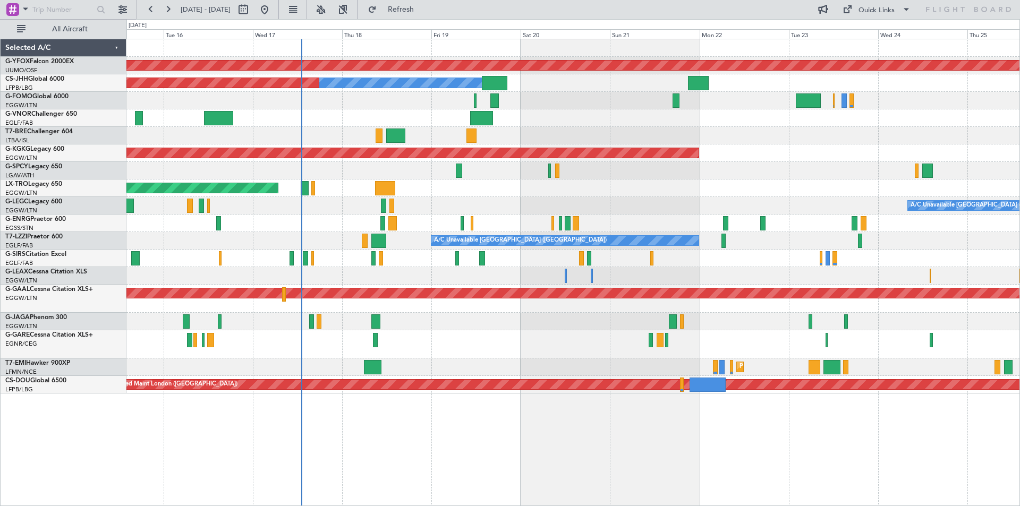
click at [394, 272] on div "AOG Maint Ostafyevo Owner Planned Maint Paris (Le Bourget) AOG Maint Istanbul (…" at bounding box center [572, 216] width 893 height 354
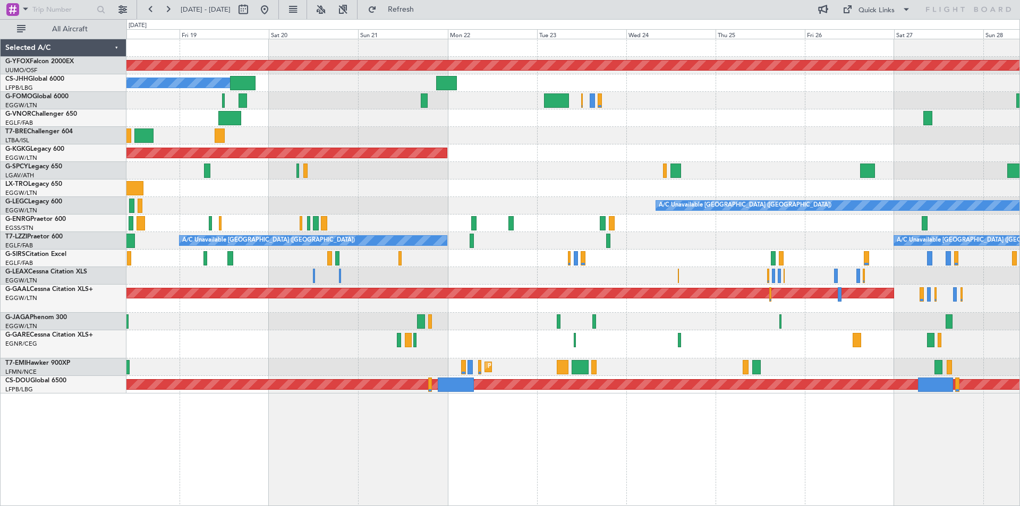
click at [514, 220] on div at bounding box center [572, 224] width 893 height 18
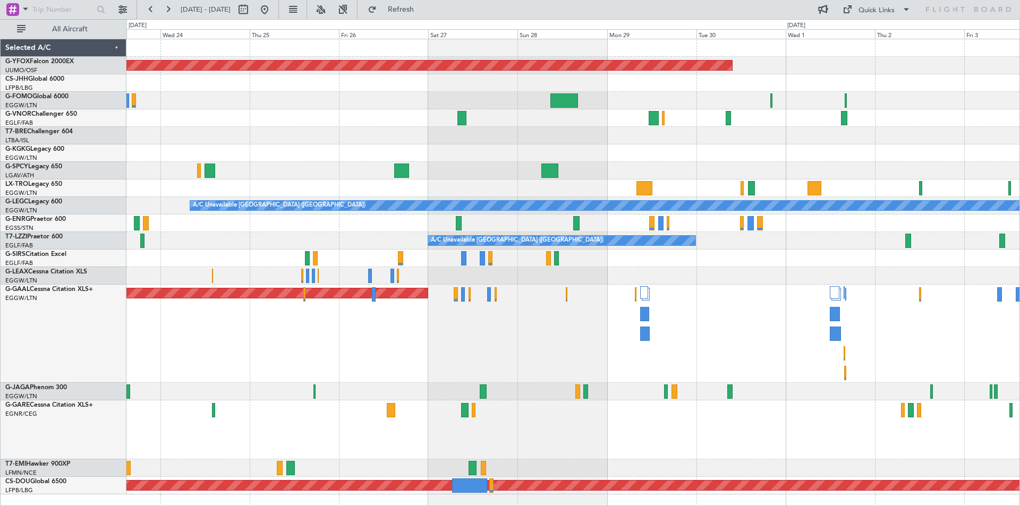
click at [449, 262] on div at bounding box center [572, 259] width 893 height 18
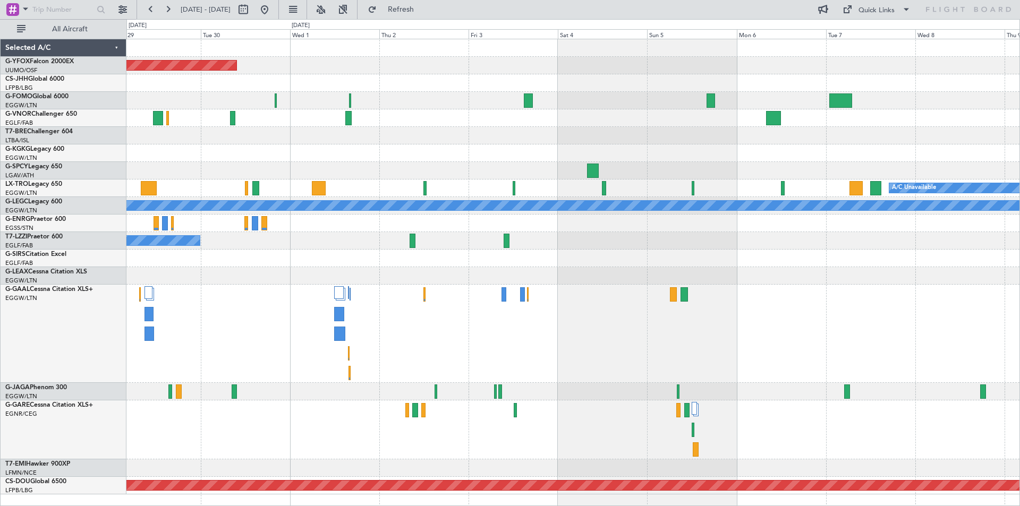
click at [310, 215] on div "AOG Maint Ostafyevo A/C Unavailable A/C Unavailable London (Luton) A/C Unavaila…" at bounding box center [572, 266] width 893 height 455
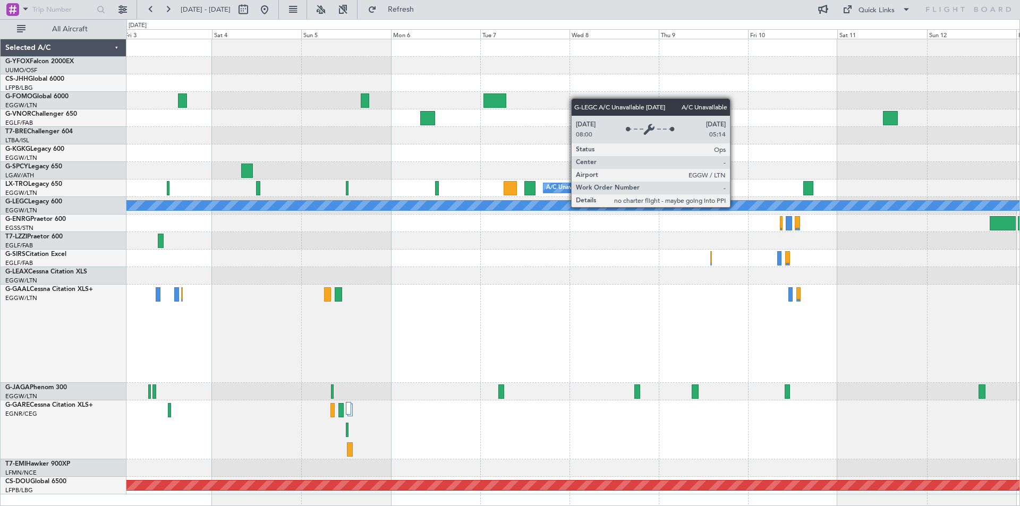
click at [409, 210] on div "A/C Unavailable [GEOGRAPHIC_DATA] ([GEOGRAPHIC_DATA])" at bounding box center [630, 205] width 2565 height 11
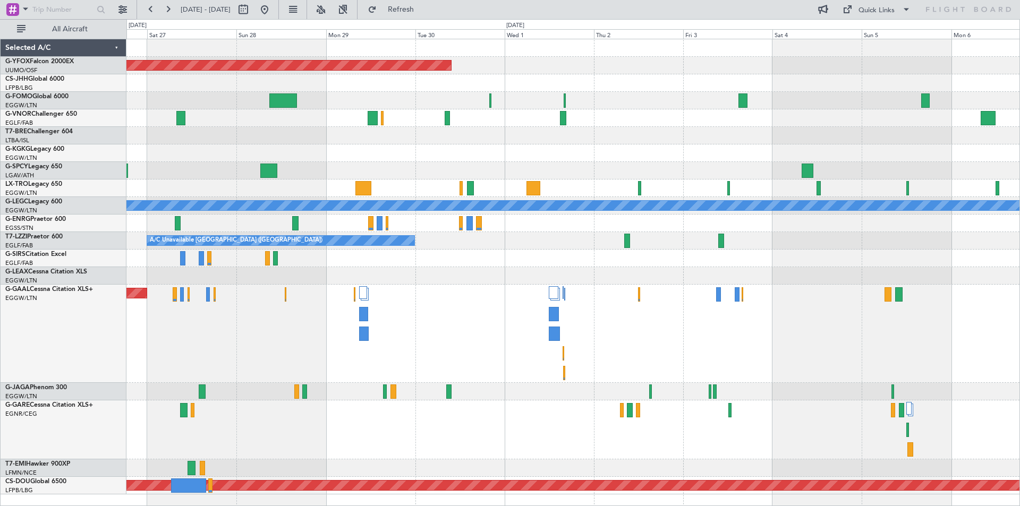
click at [1020, 128] on html "20 Sep 2025 - 30 Sep 2025 Refresh Quick Links All Aircraft AOG Maint Ostafyevo …" at bounding box center [510, 253] width 1020 height 506
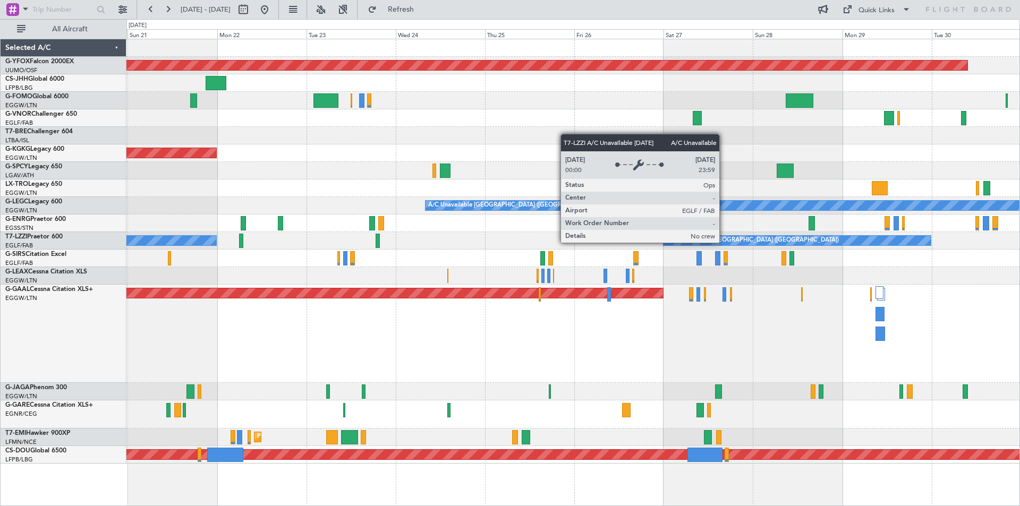
click at [724, 242] on div "A/C Unavailable [GEOGRAPHIC_DATA] ([GEOGRAPHIC_DATA])" at bounding box center [752, 241] width 173 height 16
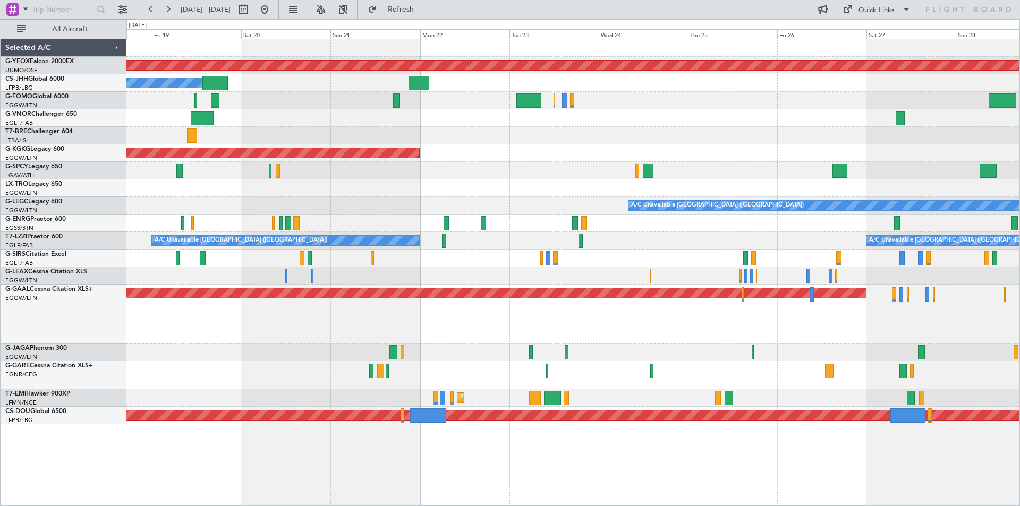
click at [504, 273] on div "AOG Maint Ostafyevo Owner Planned Maint Paris (Le Bourget) AOG Maint Istanbul (…" at bounding box center [572, 231] width 893 height 385
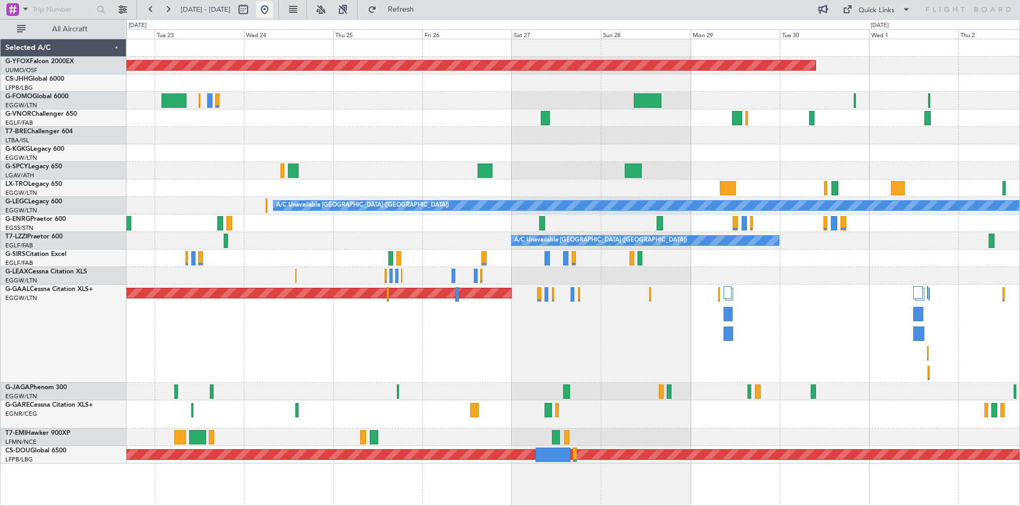
click at [273, 10] on button at bounding box center [264, 9] width 17 height 17
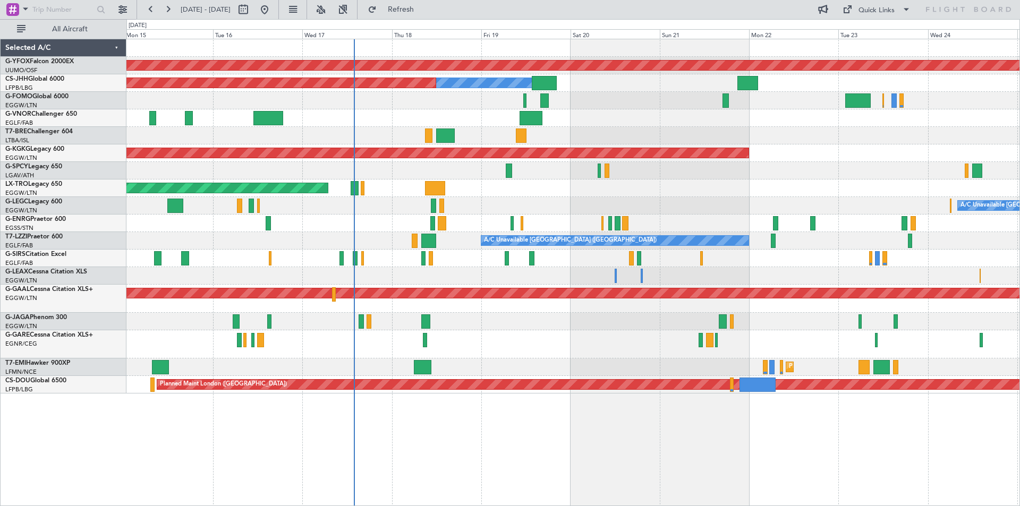
click at [594, 162] on div "AOG Maint [GEOGRAPHIC_DATA] (Ataturk)" at bounding box center [572, 154] width 893 height 18
